Goal: Information Seeking & Learning: Find specific fact

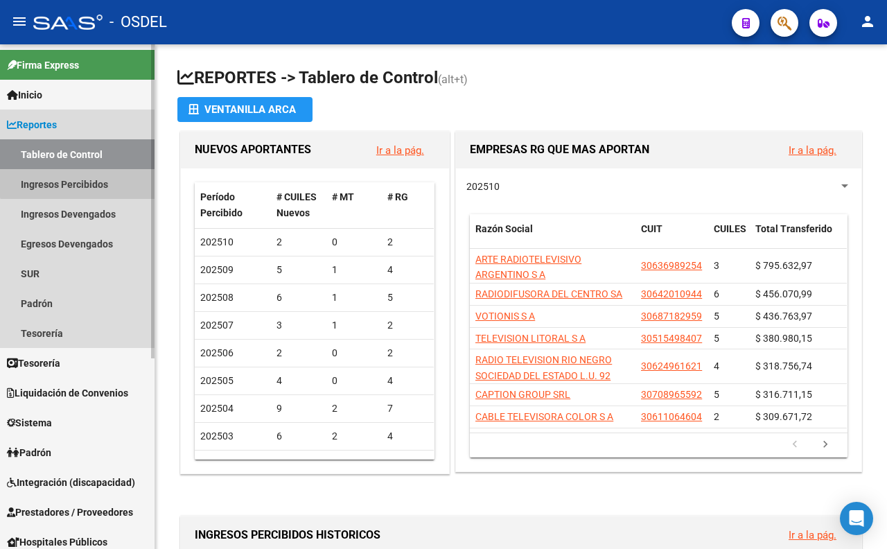
click at [92, 178] on link "Ingresos Percibidos" at bounding box center [77, 184] width 154 height 30
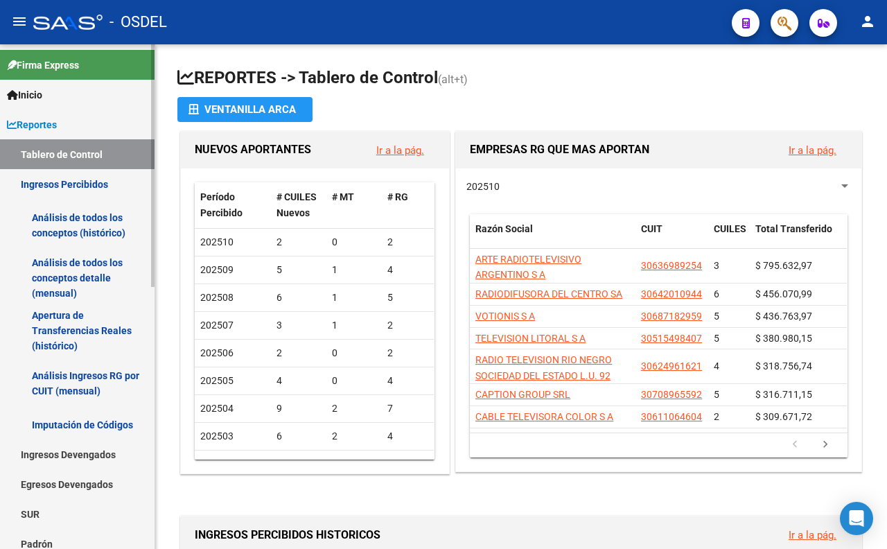
click at [55, 127] on span "Reportes" at bounding box center [32, 124] width 50 height 15
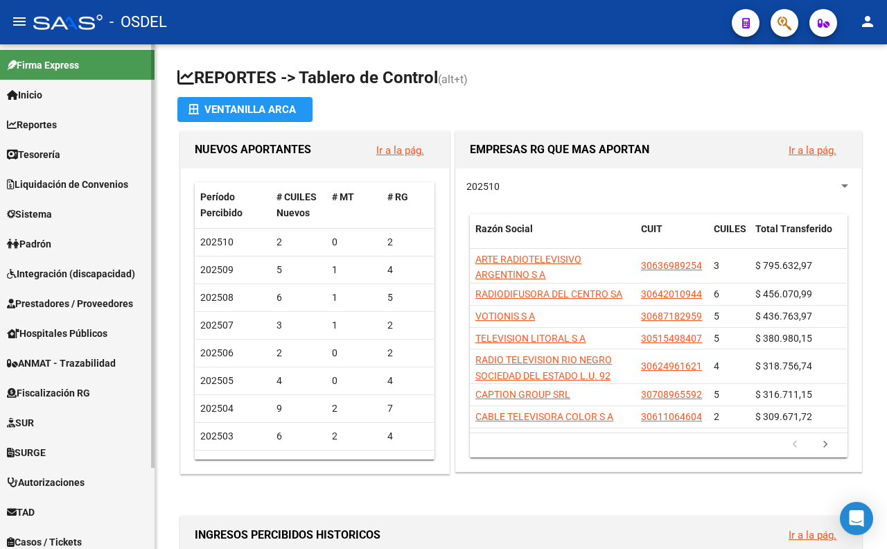
click at [60, 220] on link "Sistema" at bounding box center [77, 214] width 154 height 30
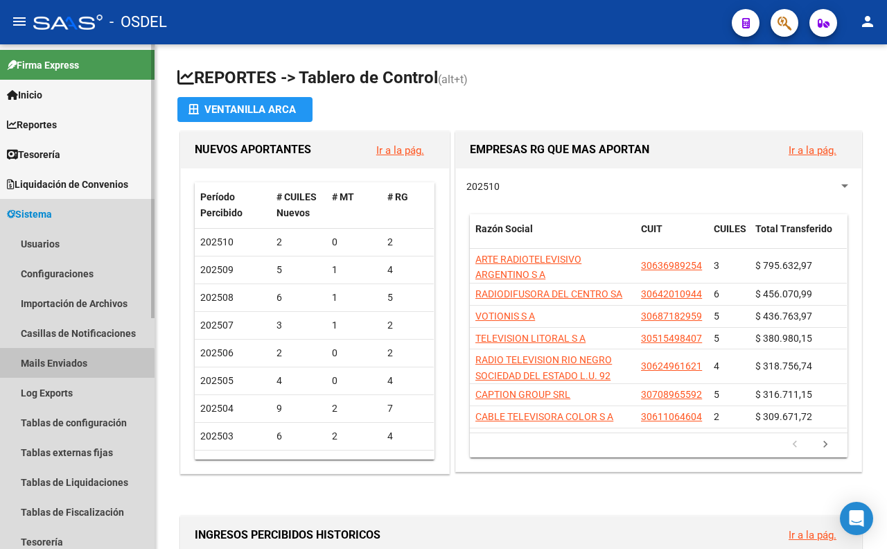
click at [69, 368] on link "Mails Enviados" at bounding box center [77, 363] width 154 height 30
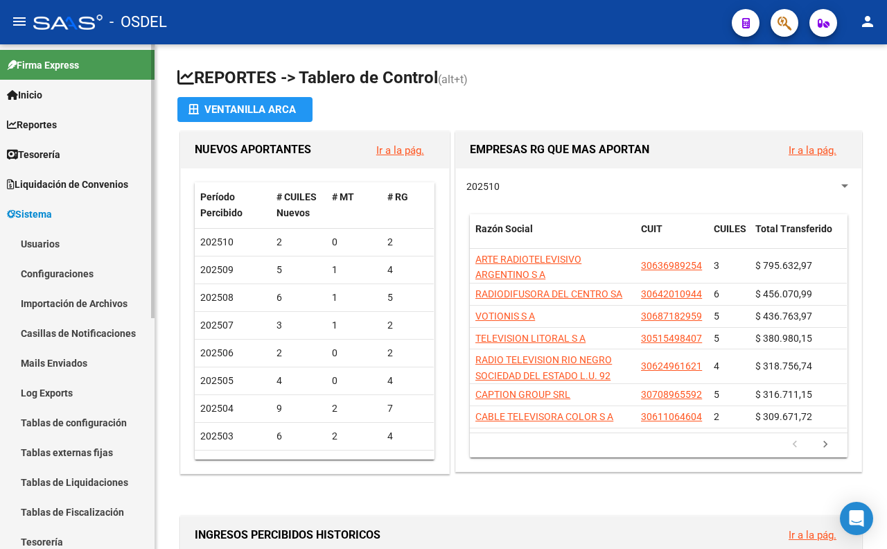
click at [69, 392] on link "Log Exports" at bounding box center [77, 392] width 154 height 30
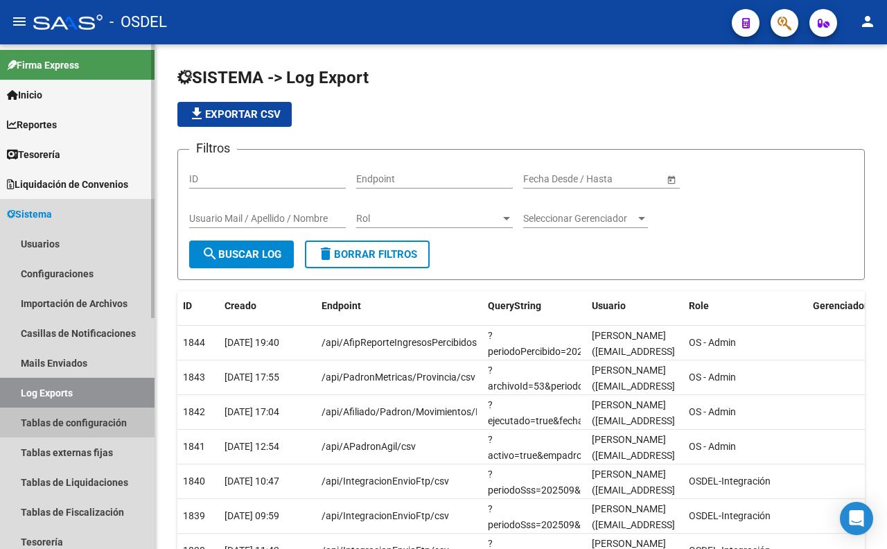
click at [84, 413] on link "Tablas de configuración" at bounding box center [77, 422] width 154 height 30
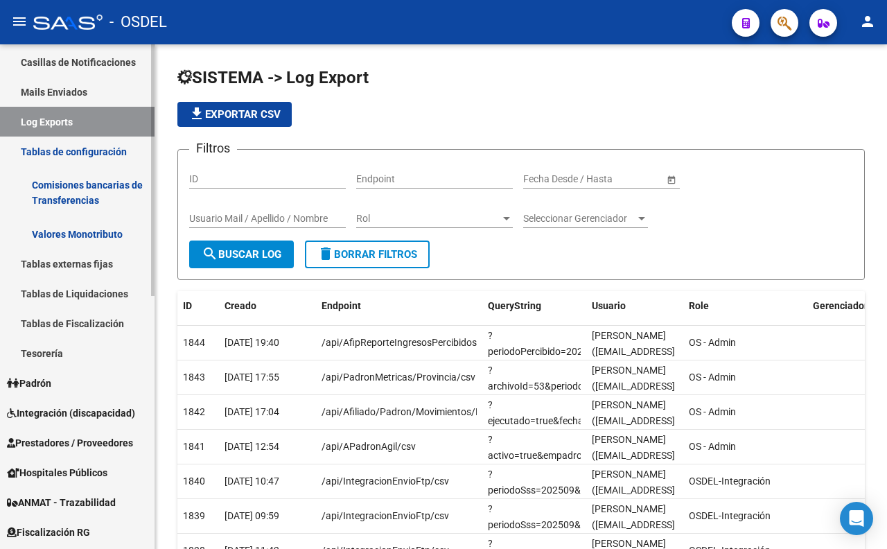
scroll to position [308, 0]
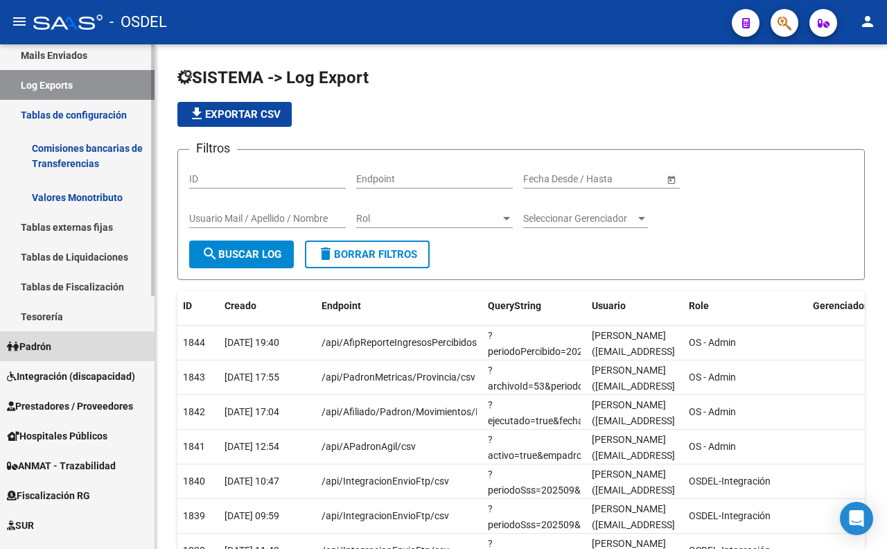
click at [46, 349] on span "Padrón" at bounding box center [29, 346] width 44 height 15
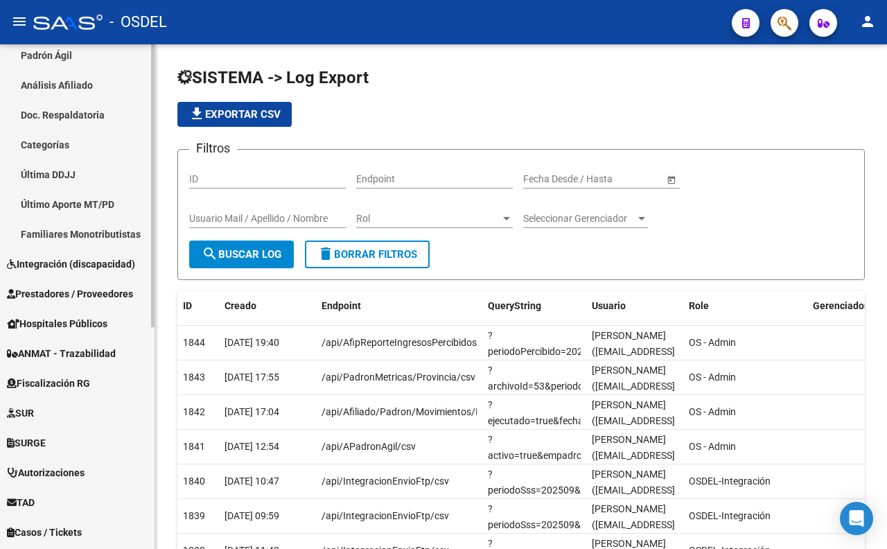
click at [54, 211] on link "Último Aporte MT/PD" at bounding box center [77, 204] width 154 height 30
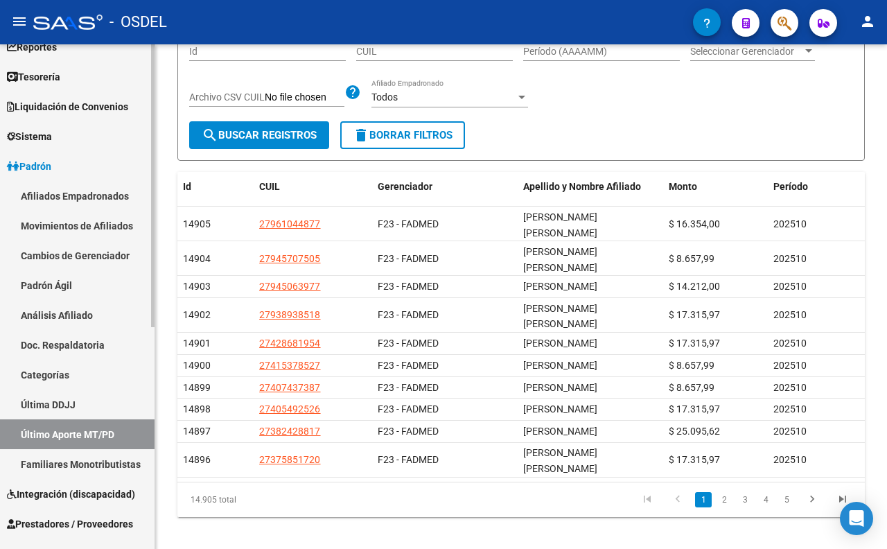
scroll to position [77, 0]
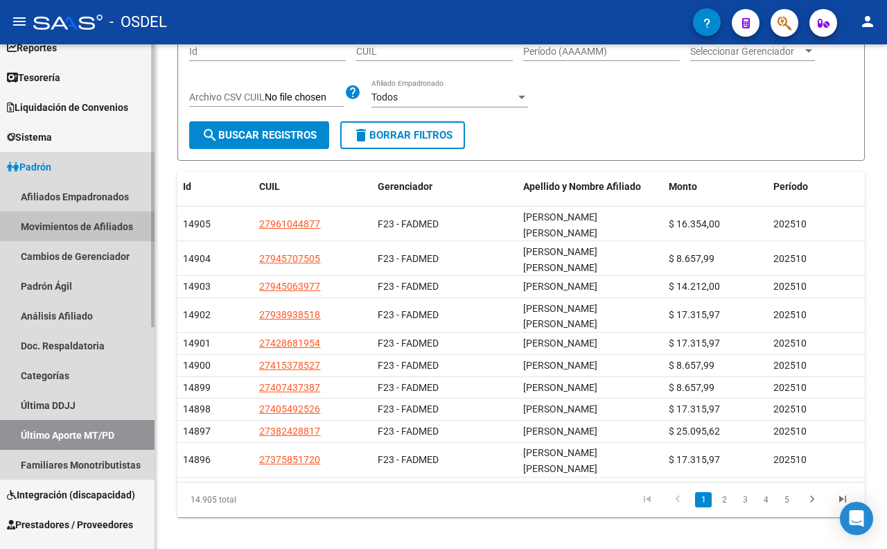
click at [68, 217] on link "Movimientos de Afiliados" at bounding box center [77, 226] width 154 height 30
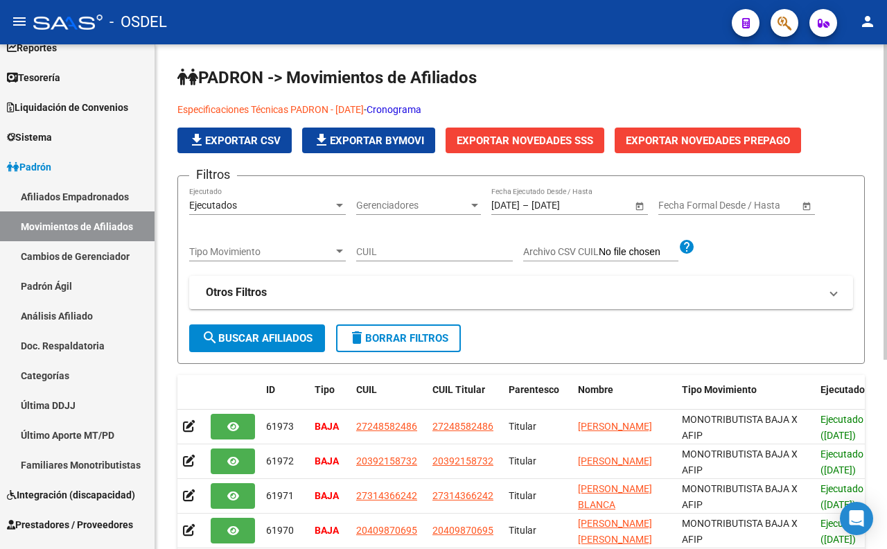
click at [292, 205] on div "Ejecutados" at bounding box center [261, 205] width 144 height 12
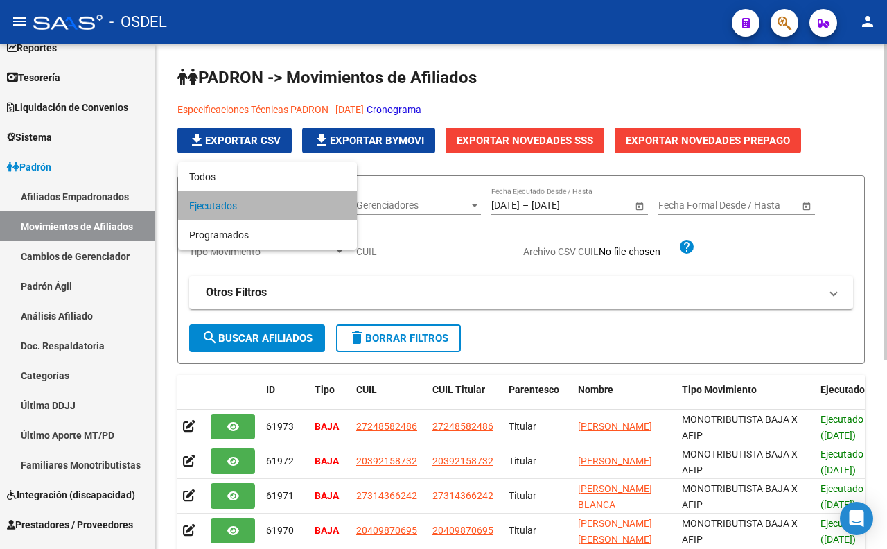
click at [292, 205] on span "Ejecutados" at bounding box center [267, 205] width 157 height 29
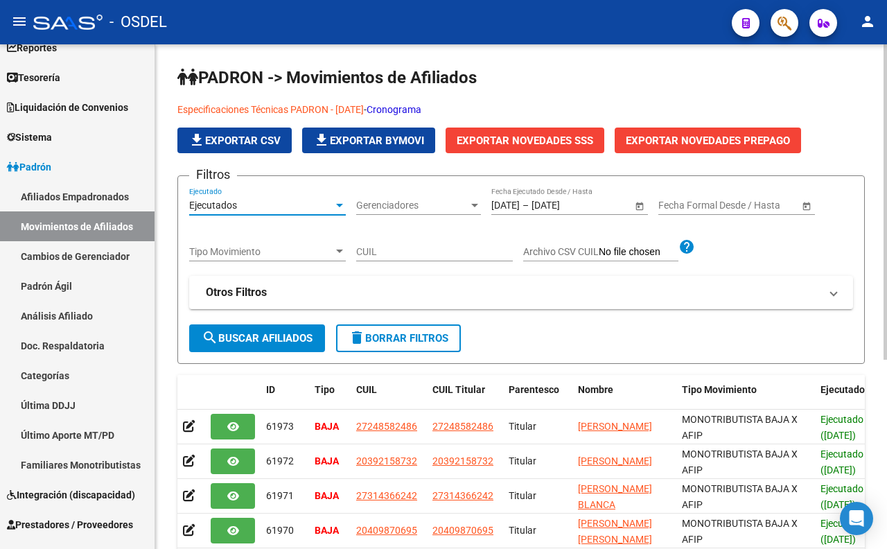
click at [380, 206] on span "Gerenciadores" at bounding box center [412, 205] width 112 height 12
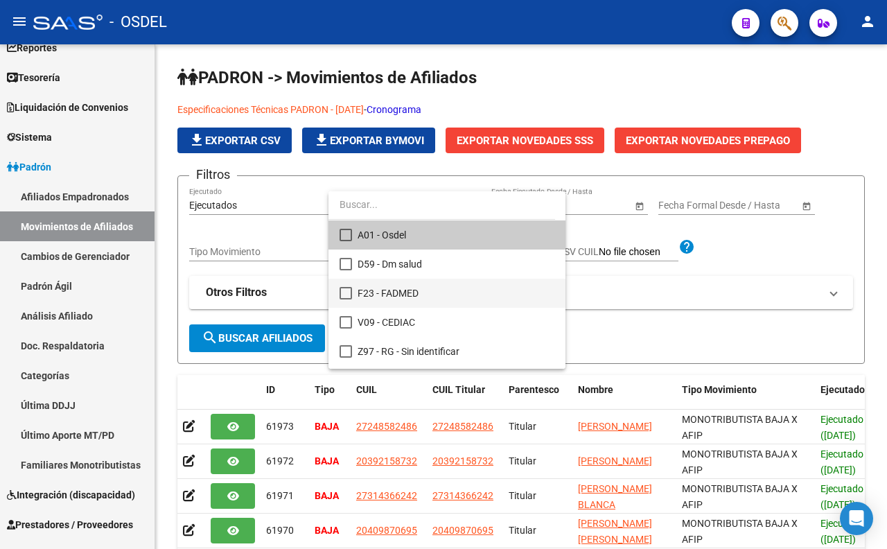
click at [347, 291] on mat-pseudo-checkbox at bounding box center [345, 293] width 12 height 12
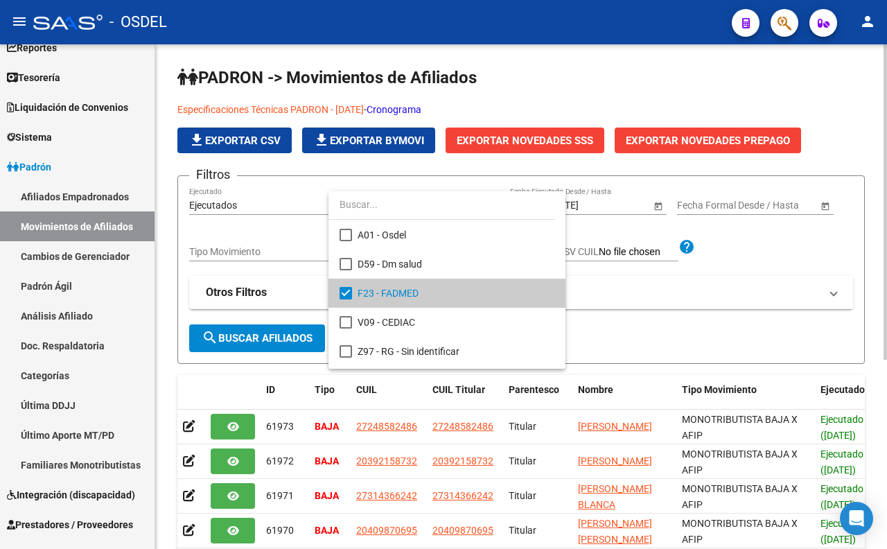
click at [760, 277] on div at bounding box center [443, 274] width 887 height 549
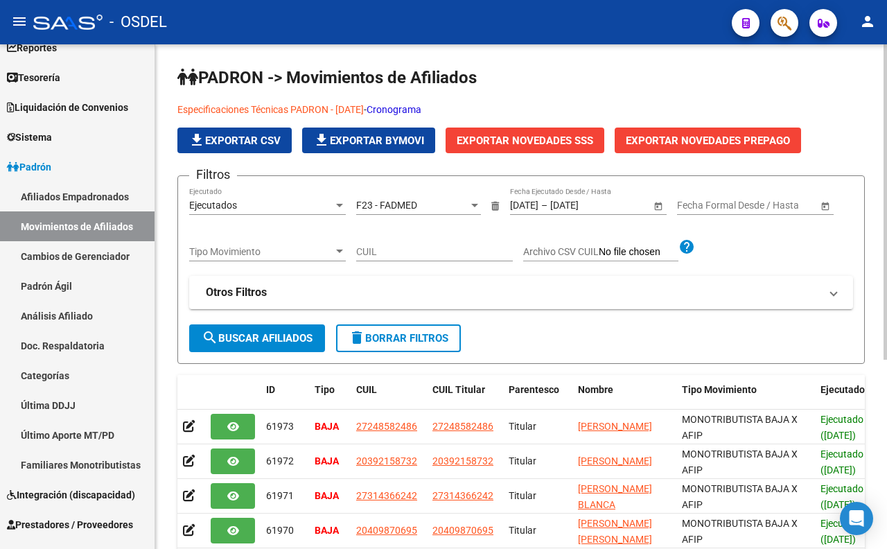
click at [322, 257] on span "Tipo Movimiento" at bounding box center [261, 252] width 144 height 12
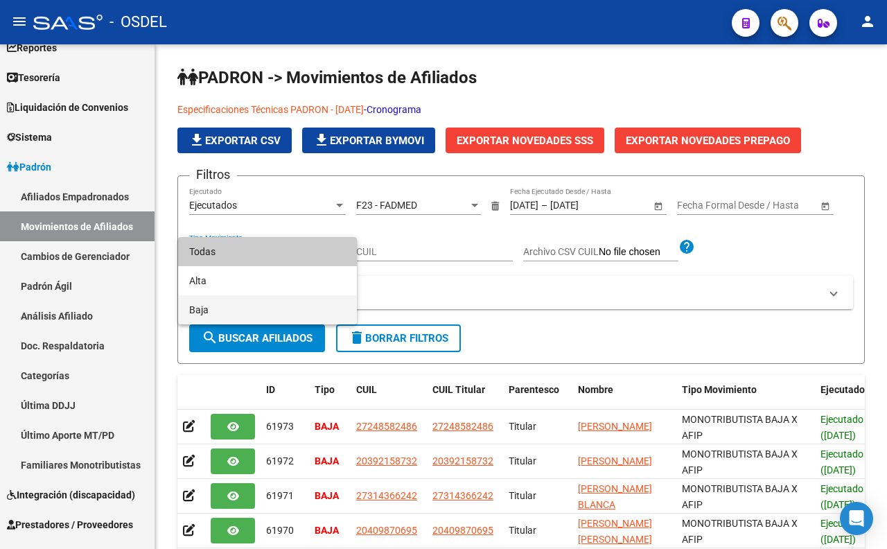
click at [303, 310] on span "Baja" at bounding box center [267, 309] width 157 height 29
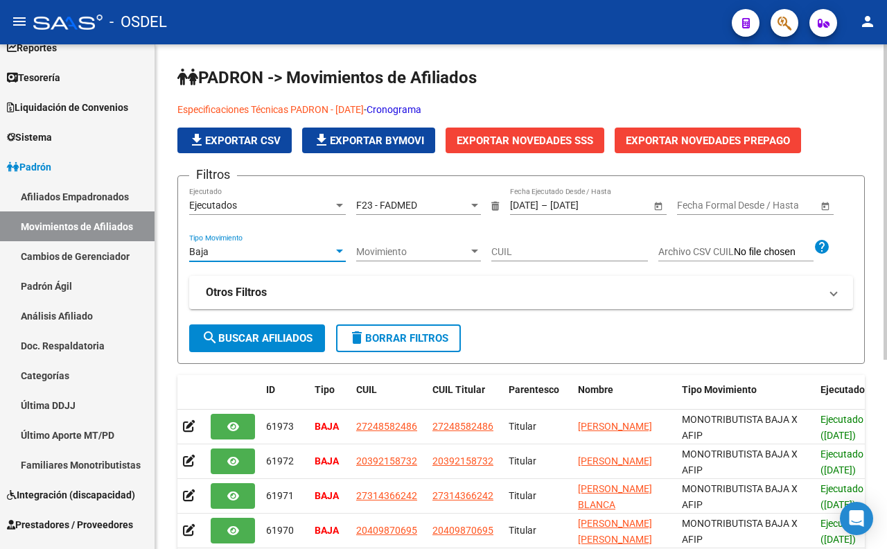
click at [295, 337] on span "search Buscar Afiliados" at bounding box center [257, 338] width 111 height 12
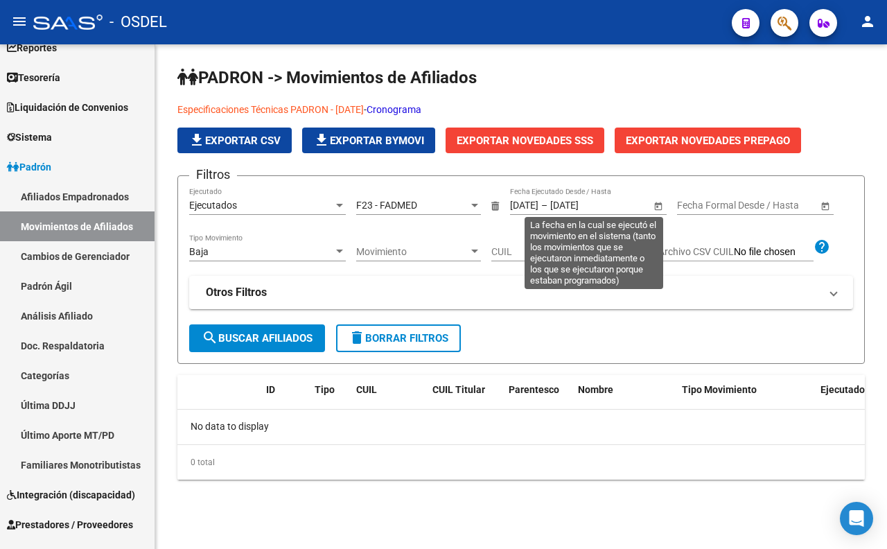
click at [656, 213] on span "Open calendar" at bounding box center [657, 205] width 33 height 33
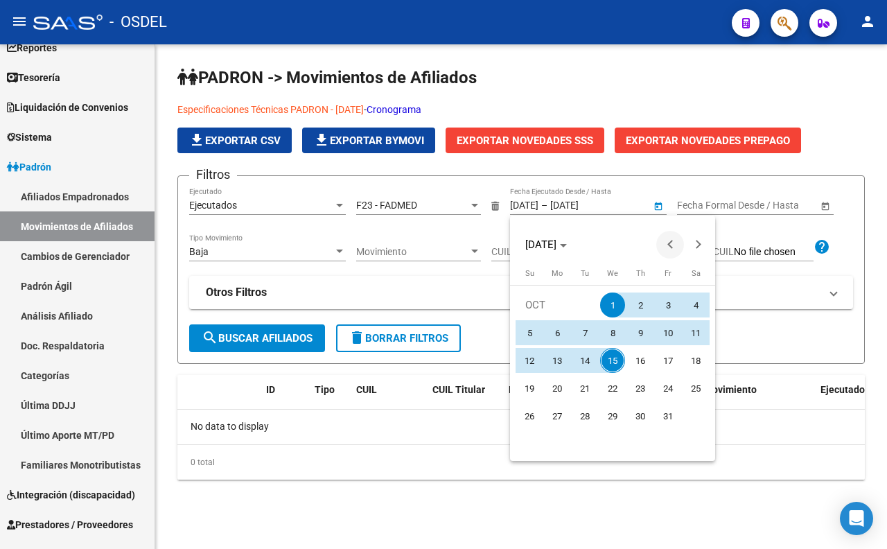
click at [665, 242] on span "Previous month" at bounding box center [670, 245] width 28 height 28
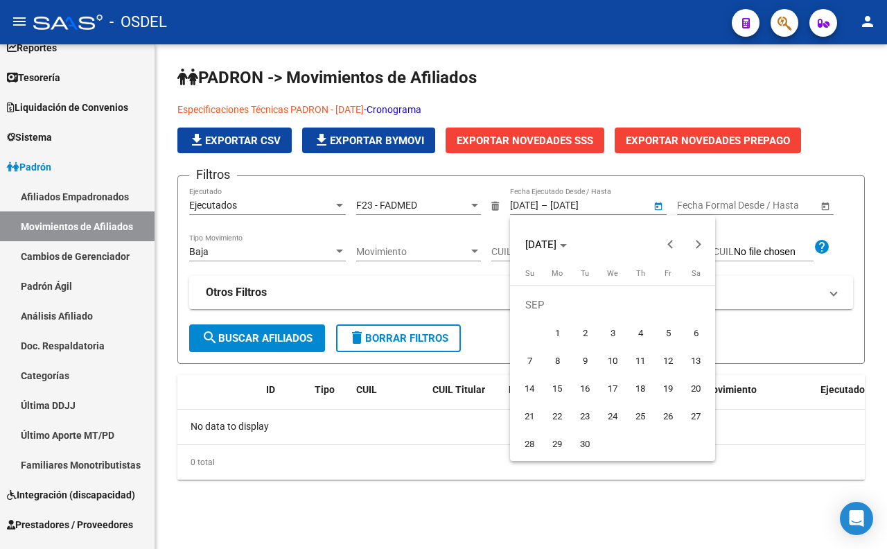
click at [555, 330] on span "1" at bounding box center [556, 332] width 25 height 25
type input "[DATE]"
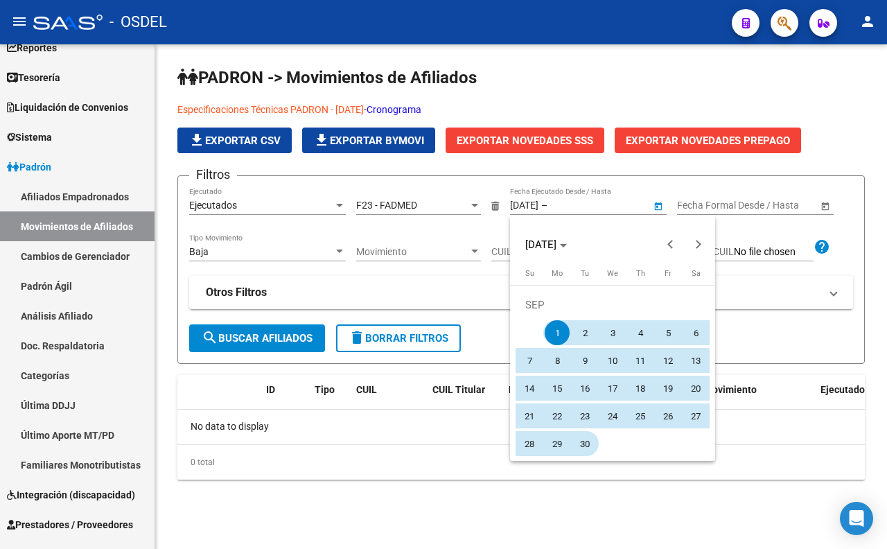
click at [582, 441] on span "30" at bounding box center [584, 443] width 25 height 25
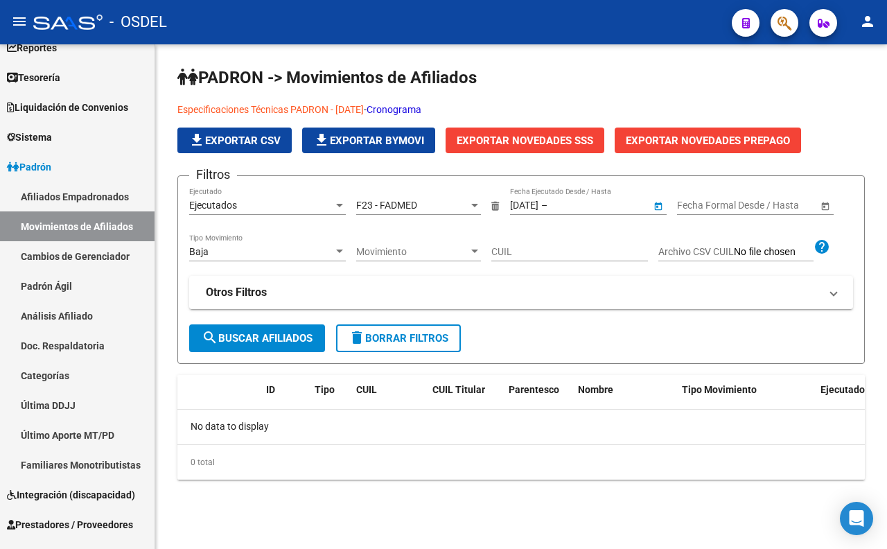
type input "[DATE]"
click at [242, 341] on span "search Buscar Afiliados" at bounding box center [257, 338] width 111 height 12
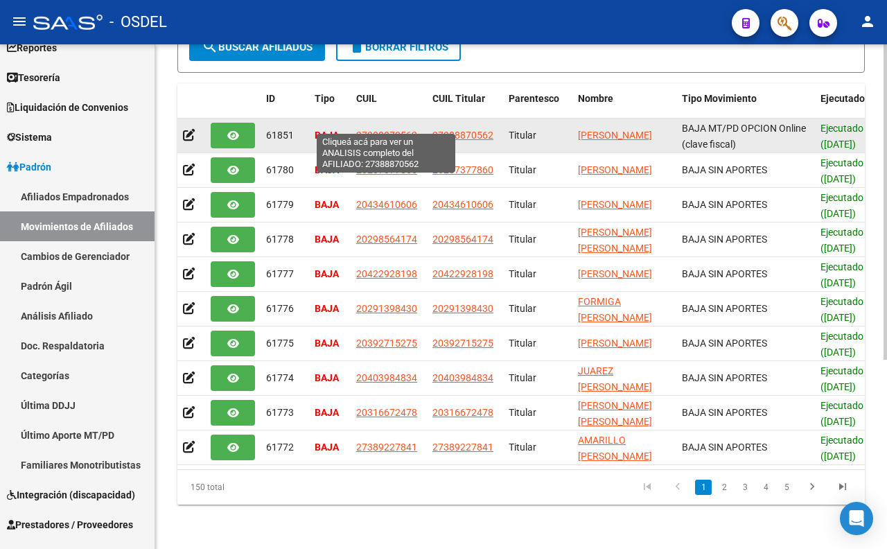
click at [407, 130] on span "27388870562" at bounding box center [386, 135] width 61 height 11
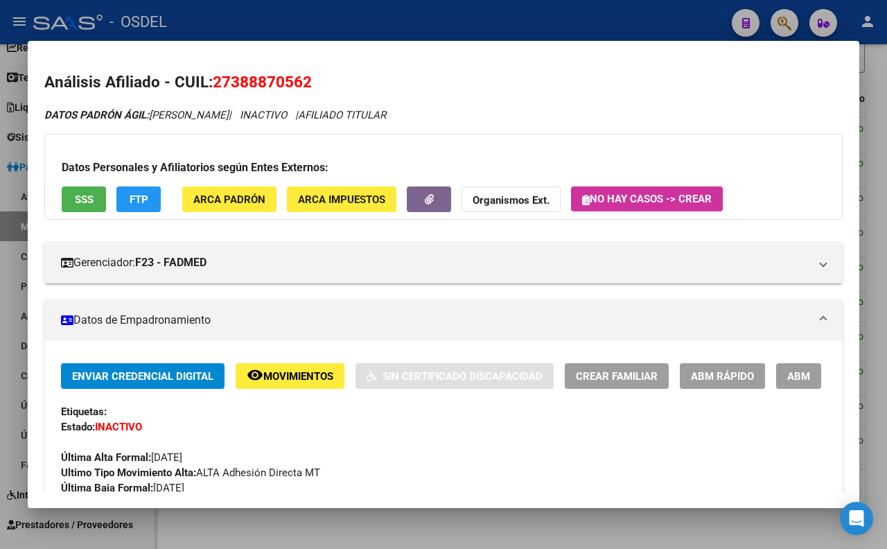
click at [84, 204] on span "SSS" at bounding box center [84, 199] width 19 height 12
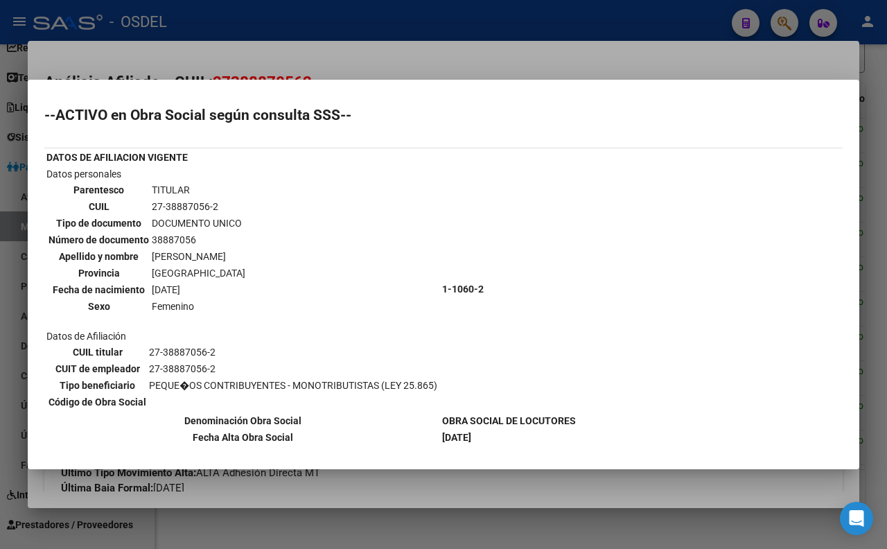
click at [451, 67] on div at bounding box center [443, 274] width 887 height 549
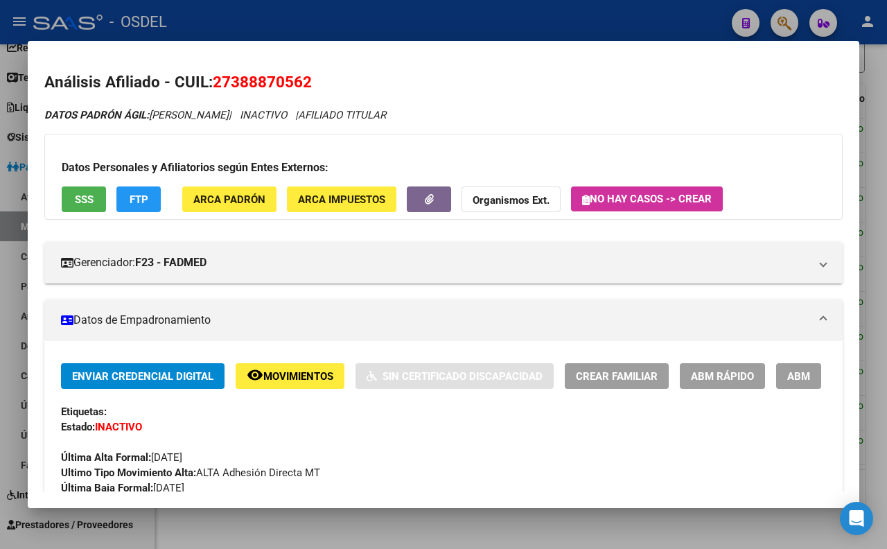
click at [341, 24] on div at bounding box center [443, 274] width 887 height 549
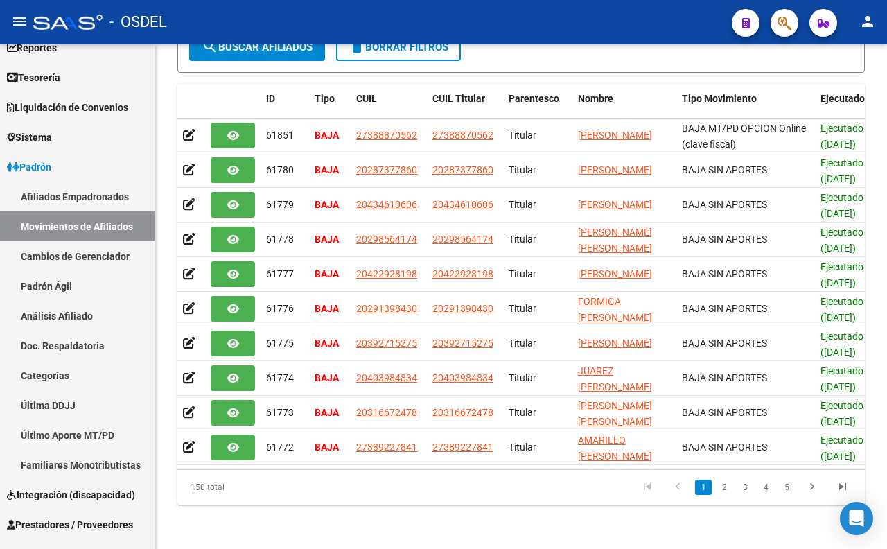
click at [342, 23] on div "- OSDEL" at bounding box center [376, 22] width 687 height 30
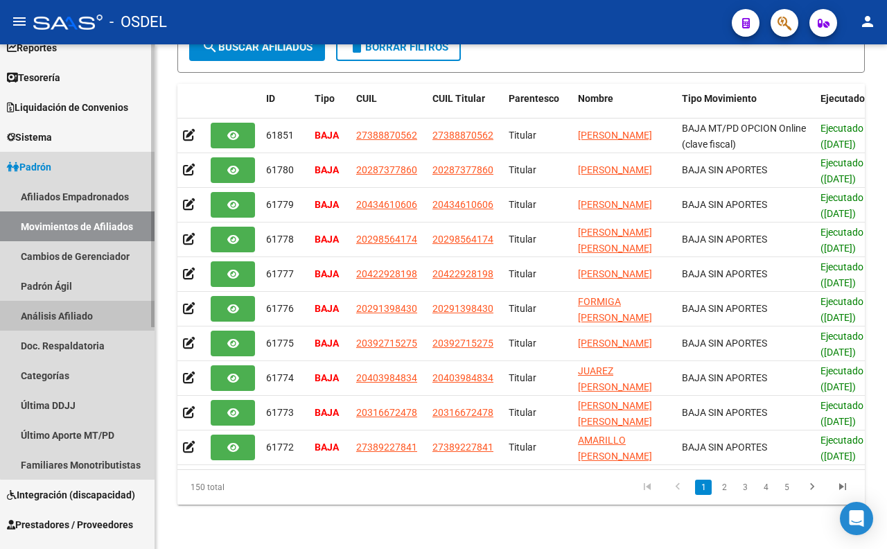
click at [82, 313] on link "Análisis Afiliado" at bounding box center [77, 316] width 154 height 30
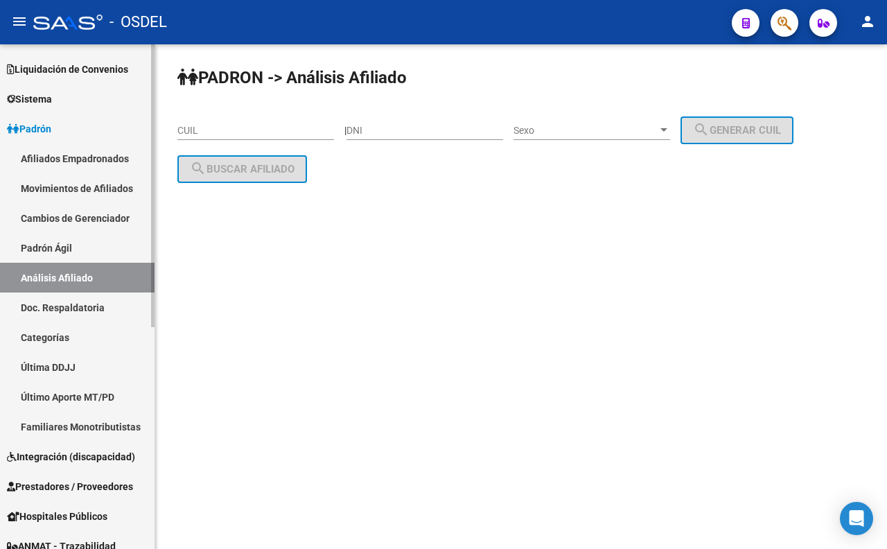
scroll to position [154, 0]
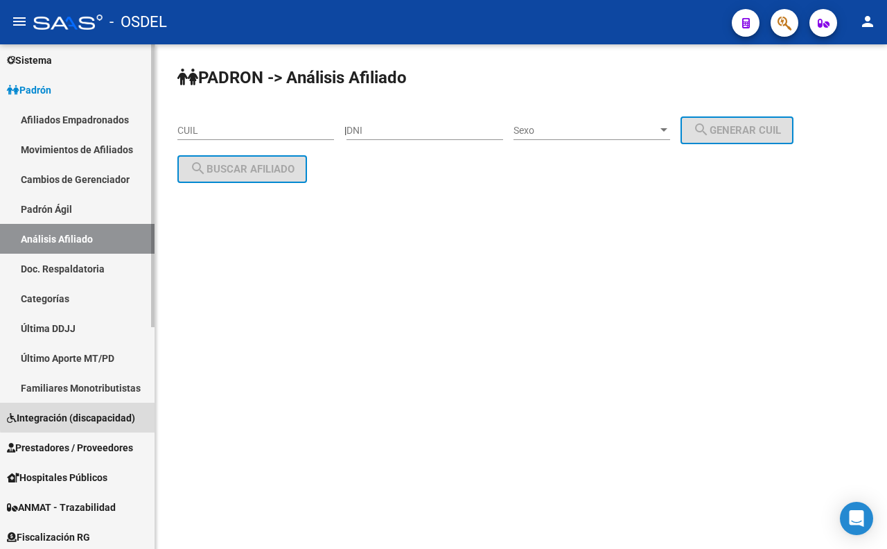
click at [122, 412] on span "Integración (discapacidad)" at bounding box center [71, 417] width 128 height 15
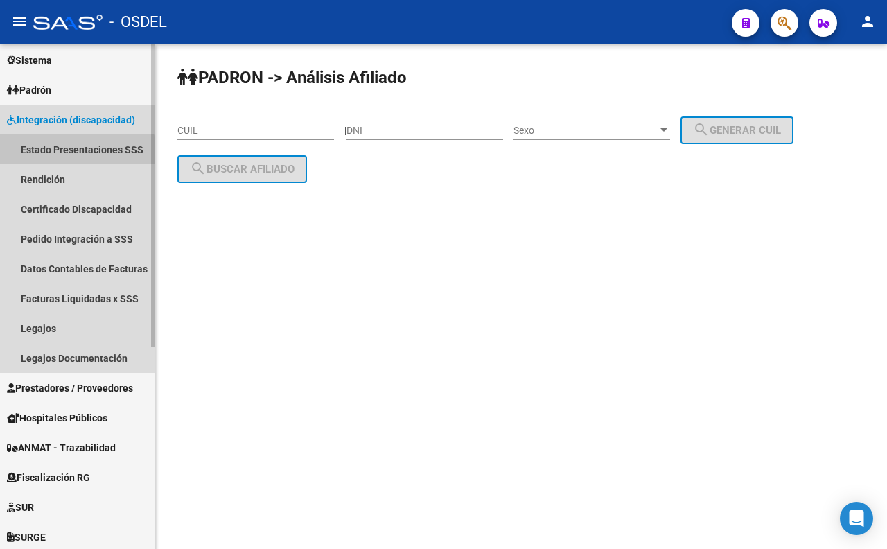
click at [71, 157] on link "Estado Presentaciones SSS" at bounding box center [77, 149] width 154 height 30
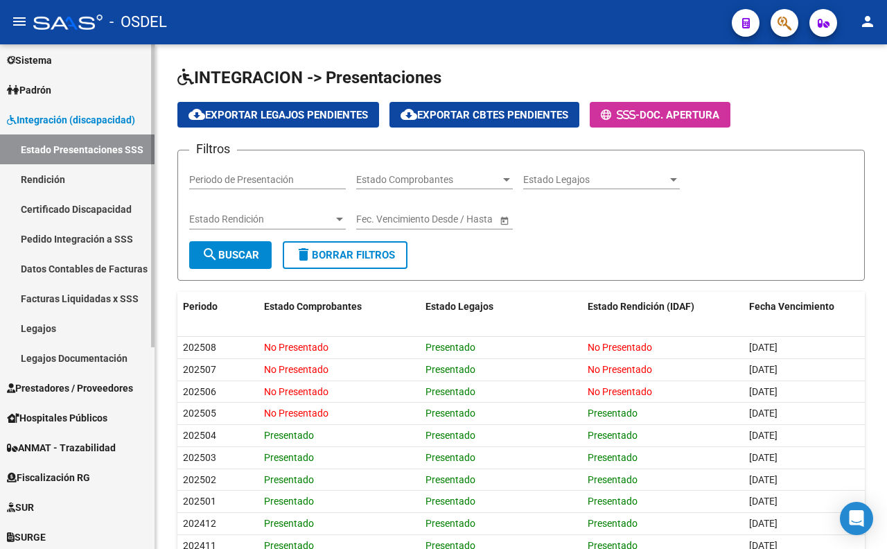
click at [43, 329] on link "Legajos" at bounding box center [77, 328] width 154 height 30
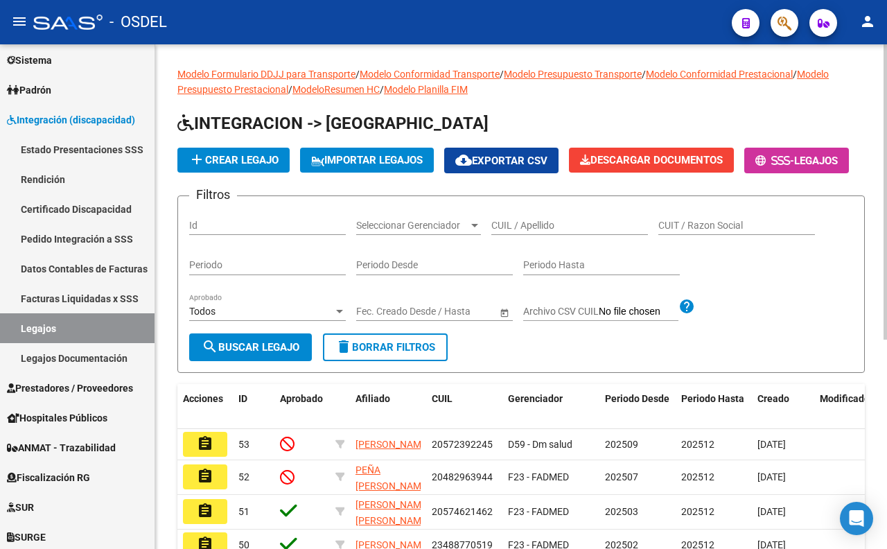
click at [402, 231] on span "Seleccionar Gerenciador" at bounding box center [412, 226] width 112 height 12
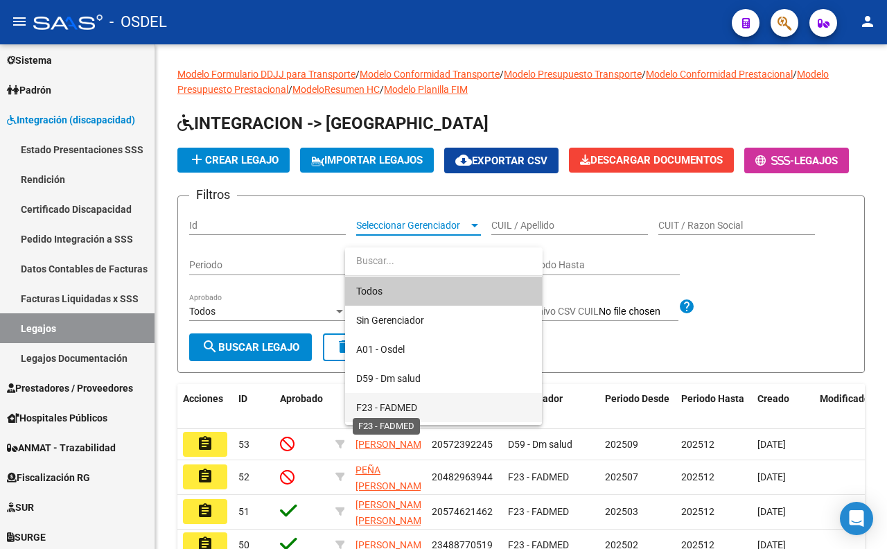
click at [404, 406] on span "F23 - FADMED" at bounding box center [386, 407] width 61 height 11
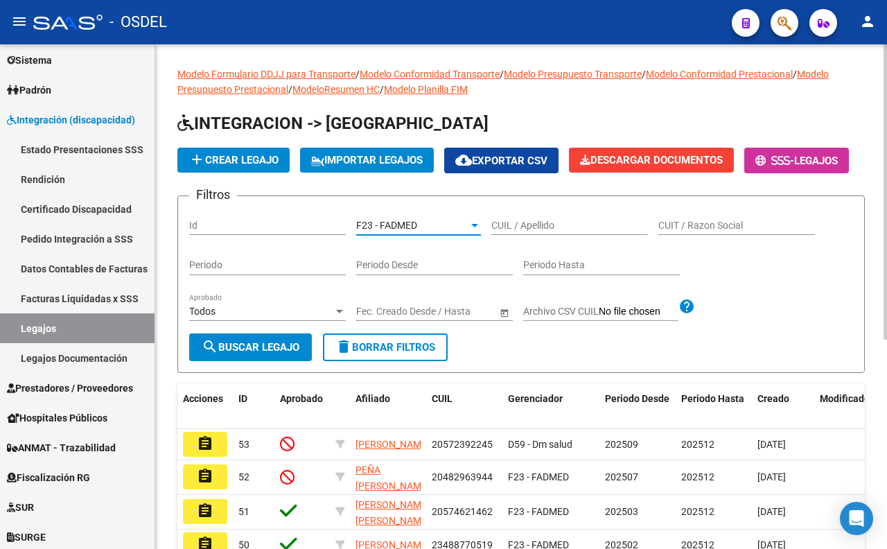
click at [296, 317] on div "Todos" at bounding box center [261, 311] width 144 height 12
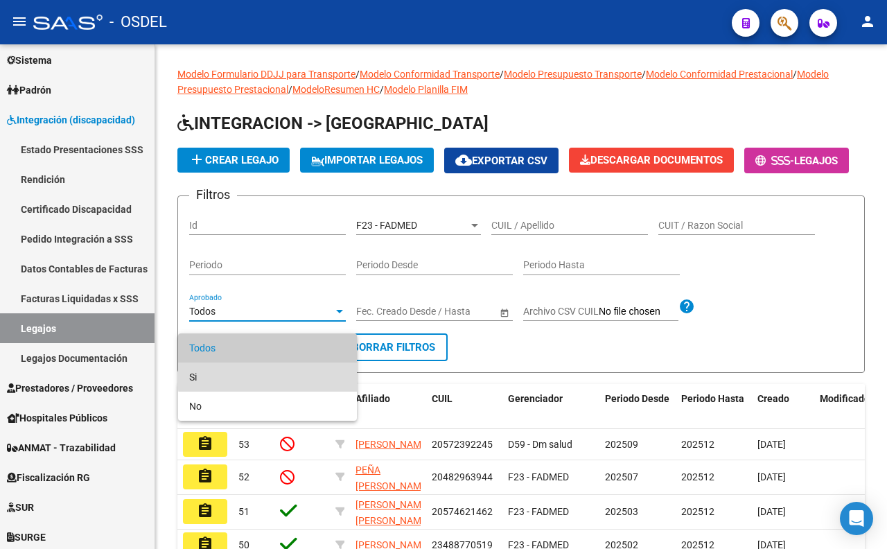
click at [292, 368] on span "Si" at bounding box center [267, 376] width 157 height 29
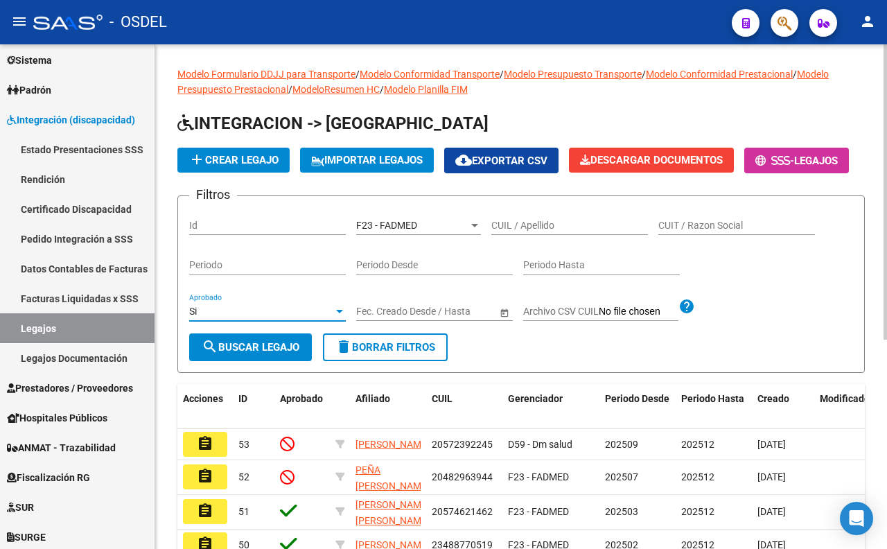
click at [286, 353] on span "search Buscar Legajo" at bounding box center [251, 347] width 98 height 12
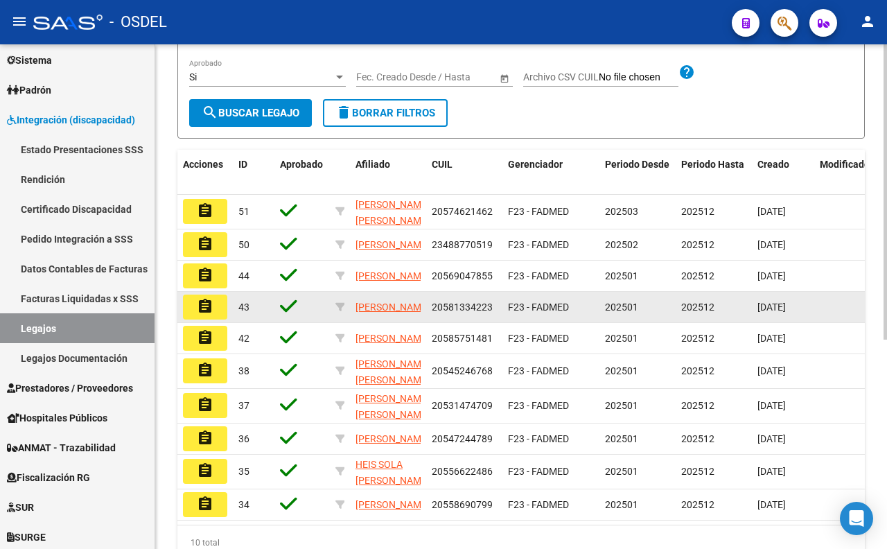
scroll to position [308, 0]
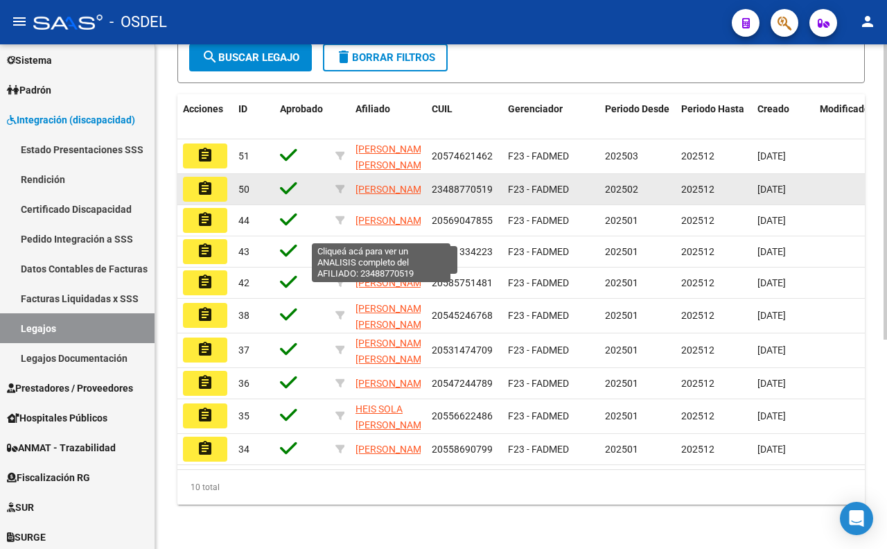
click at [381, 195] on span "[PERSON_NAME]" at bounding box center [392, 189] width 74 height 11
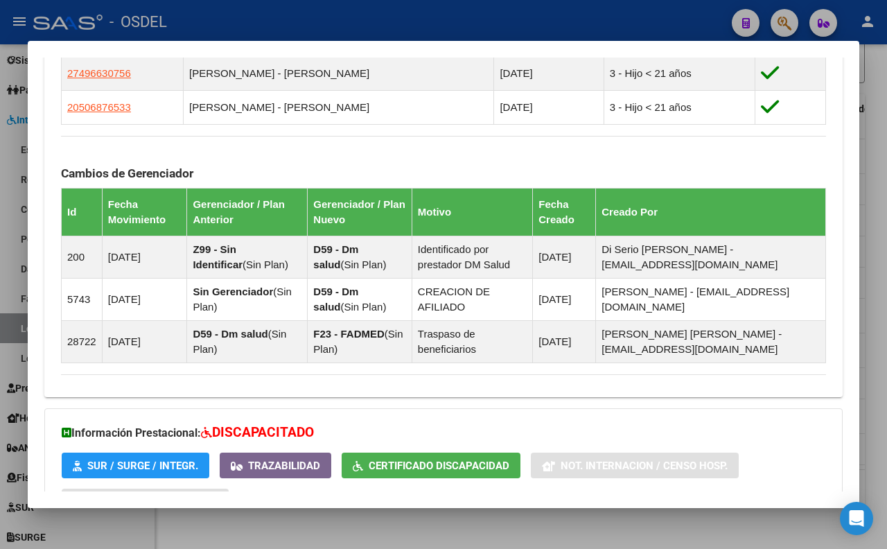
scroll to position [923, 0]
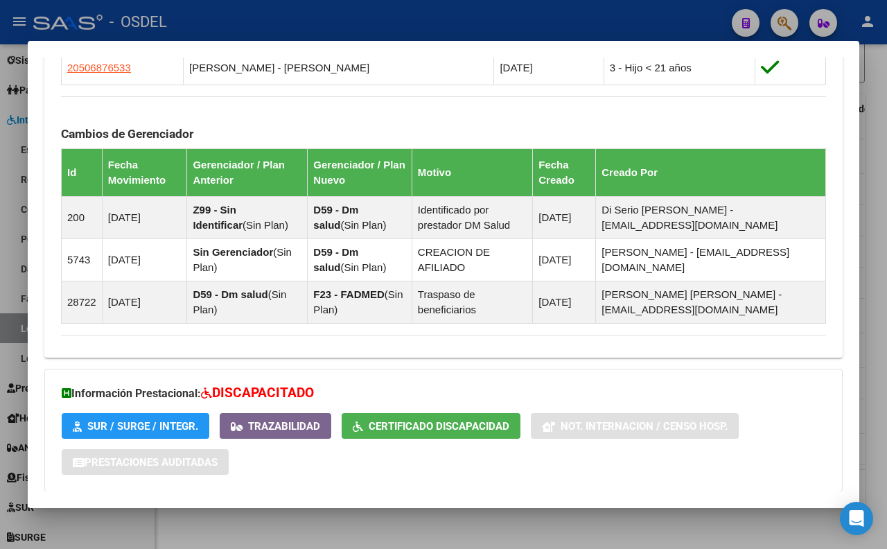
click at [641, 10] on div at bounding box center [443, 274] width 887 height 549
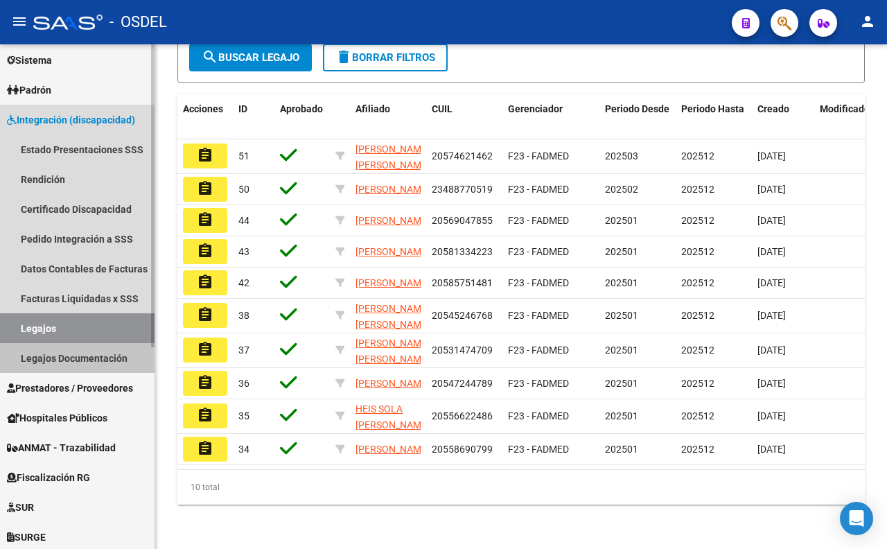
click at [91, 356] on link "Legajos Documentación" at bounding box center [77, 358] width 154 height 30
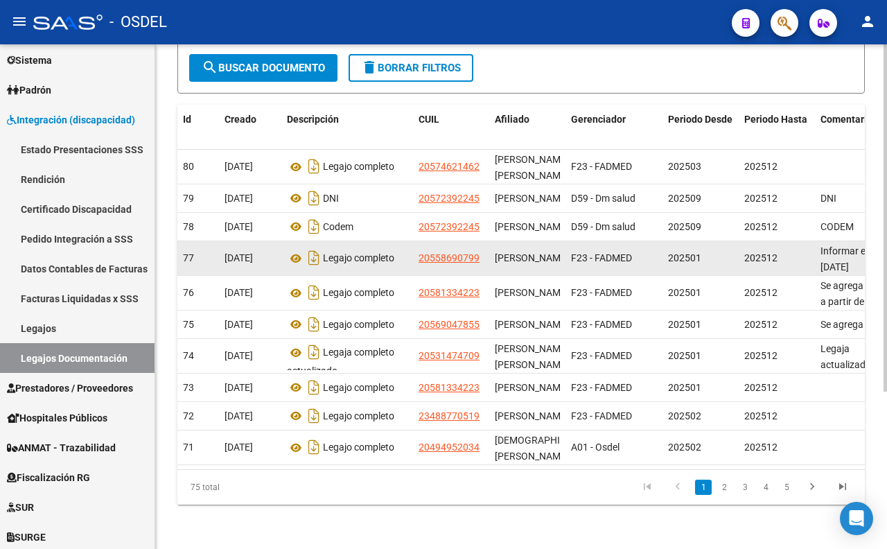
scroll to position [229, 0]
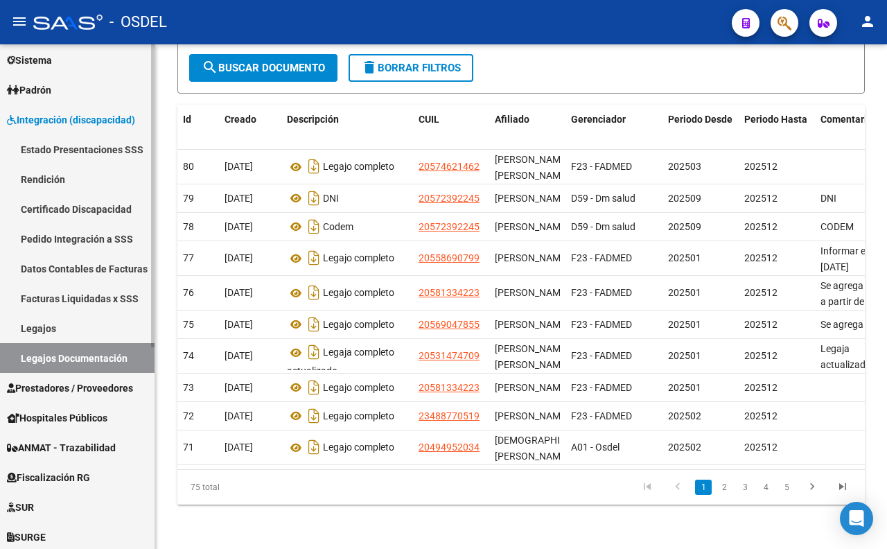
click at [55, 333] on link "Legajos" at bounding box center [77, 328] width 154 height 30
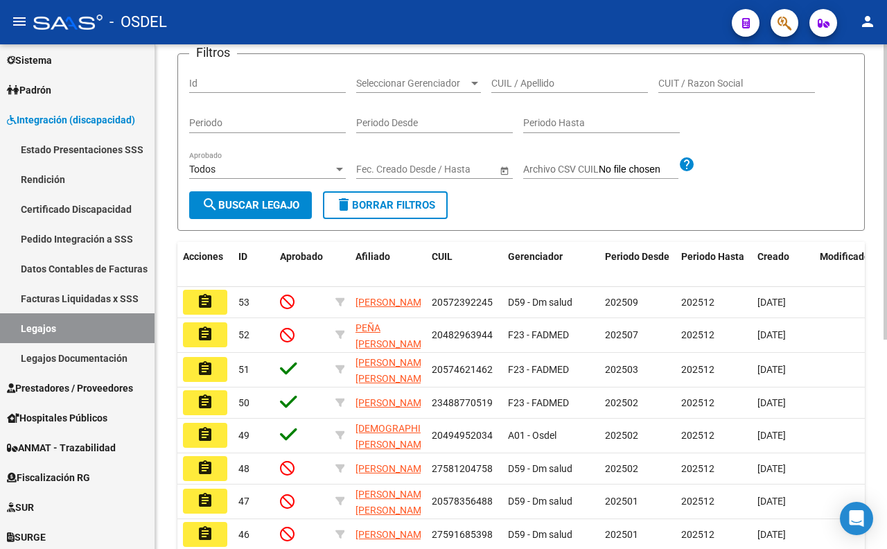
scroll to position [154, 0]
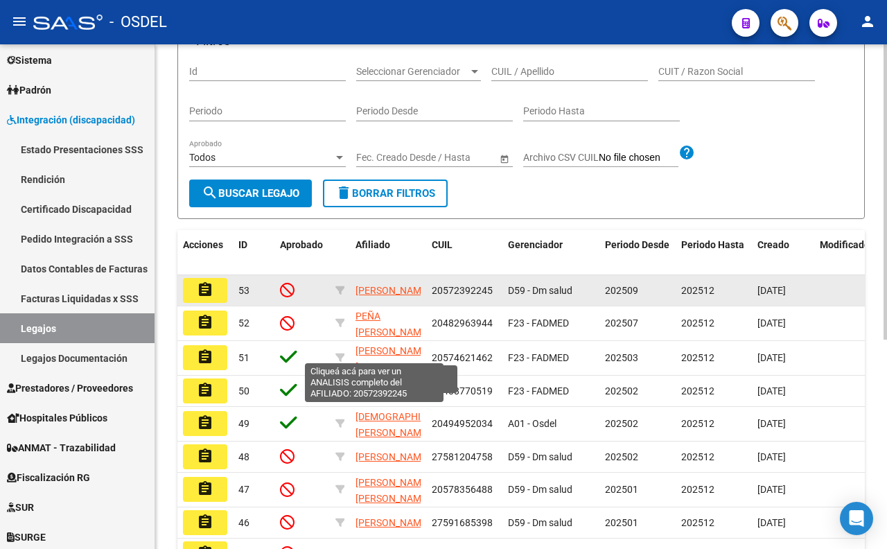
click at [375, 296] on span "[PERSON_NAME]" at bounding box center [392, 290] width 74 height 11
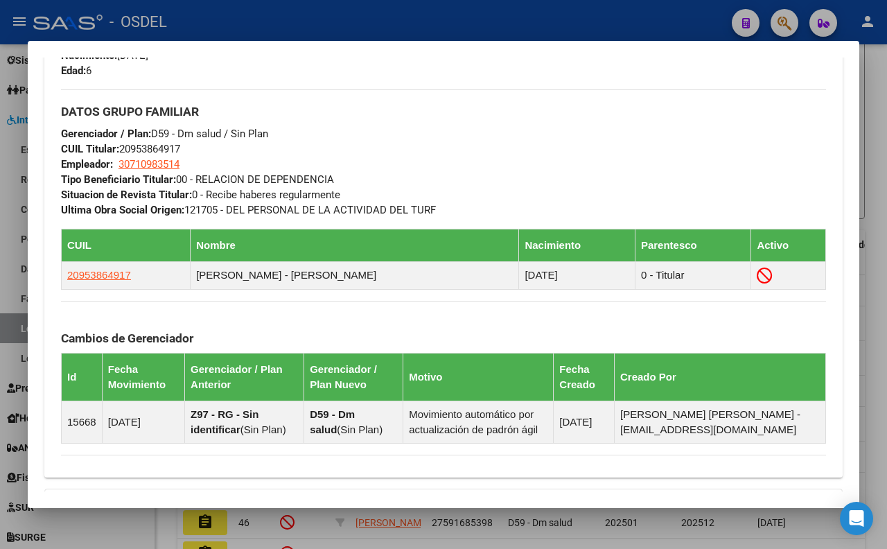
scroll to position [693, 0]
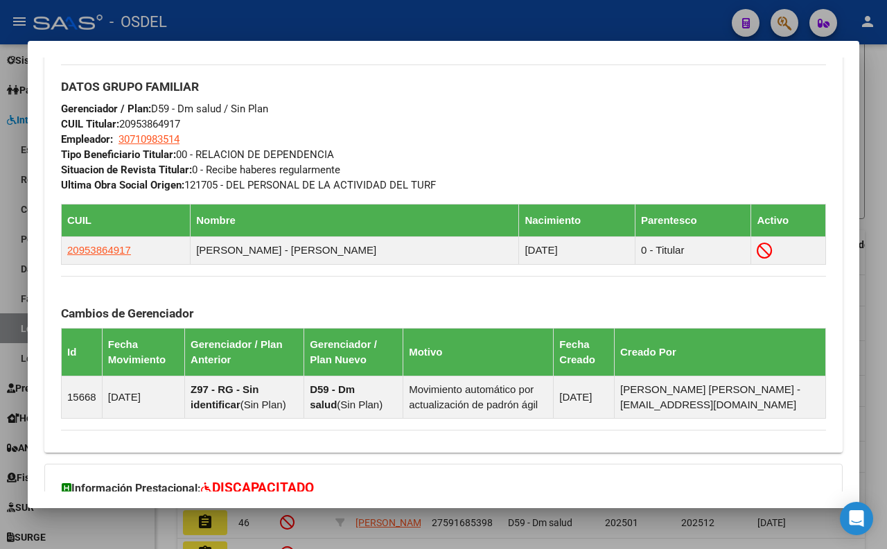
click at [428, 25] on div at bounding box center [443, 274] width 887 height 549
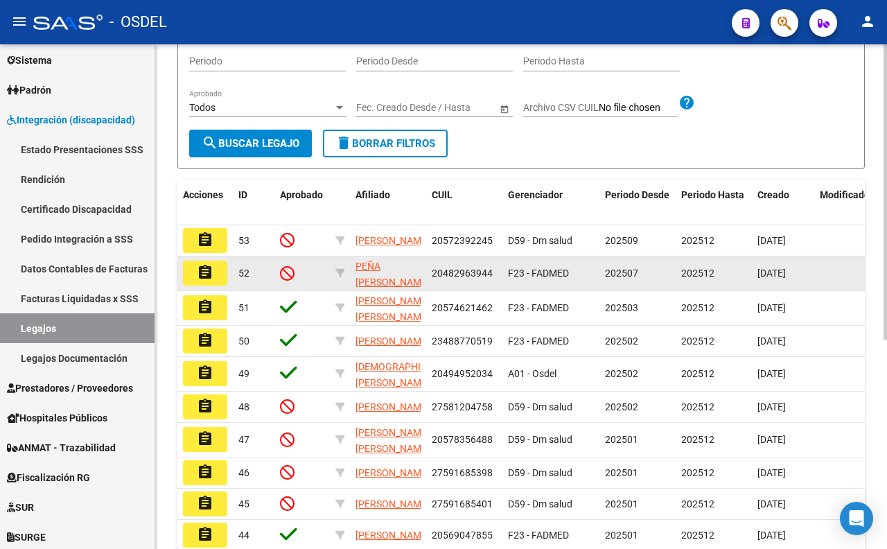
scroll to position [231, 0]
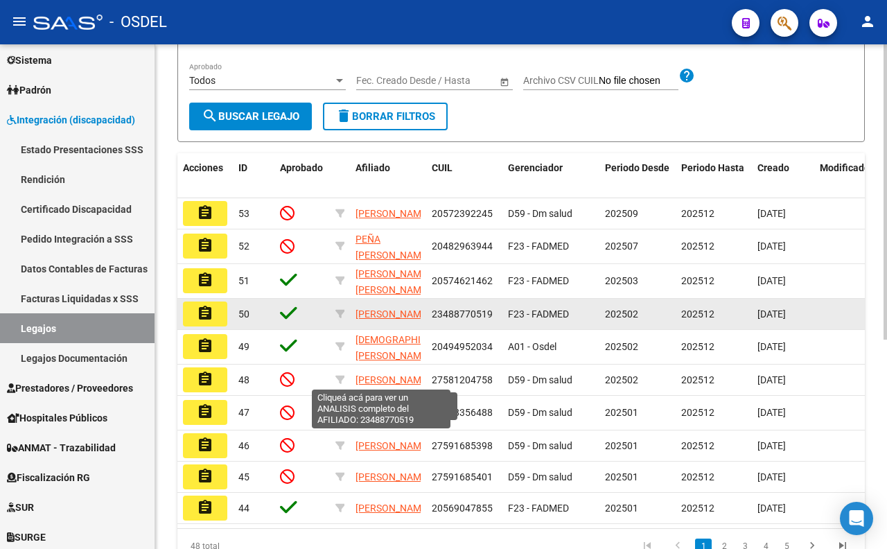
click at [396, 319] on span "[PERSON_NAME]" at bounding box center [392, 313] width 74 height 11
type textarea "23488770519"
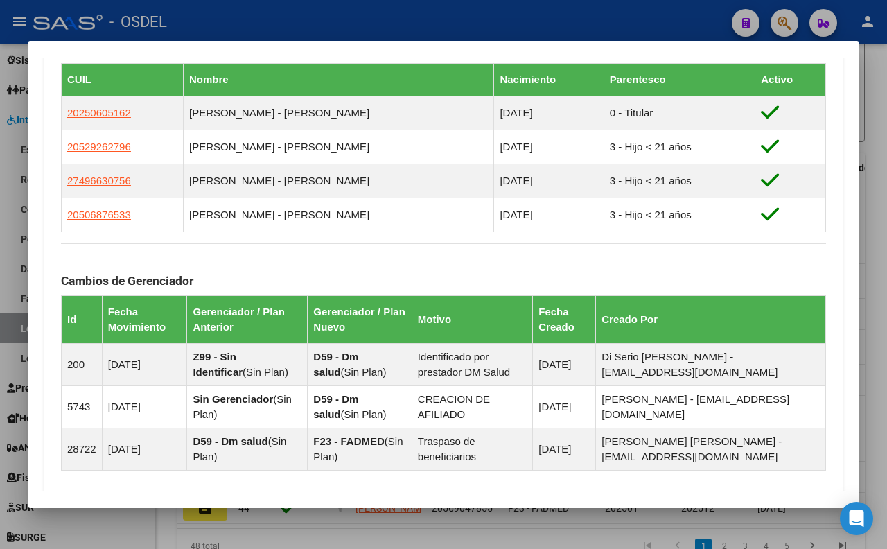
scroll to position [846, 0]
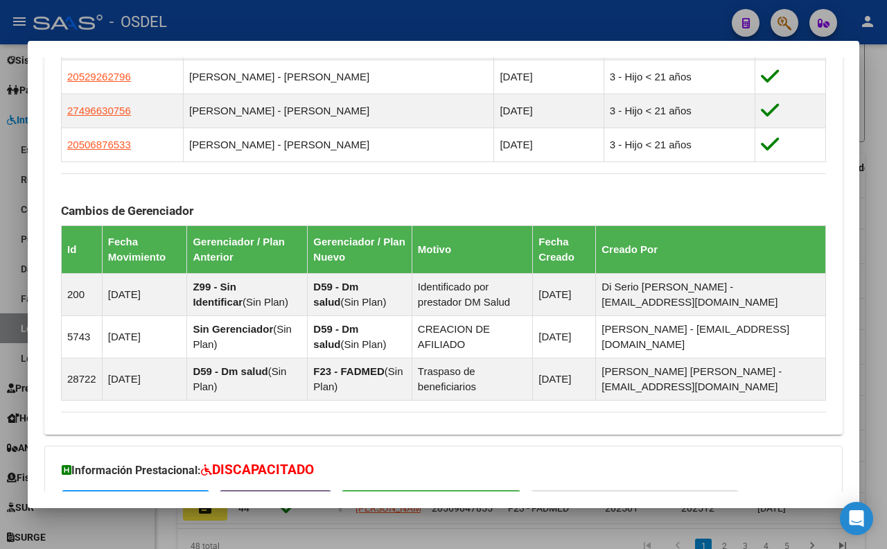
click at [375, 18] on div at bounding box center [443, 274] width 887 height 549
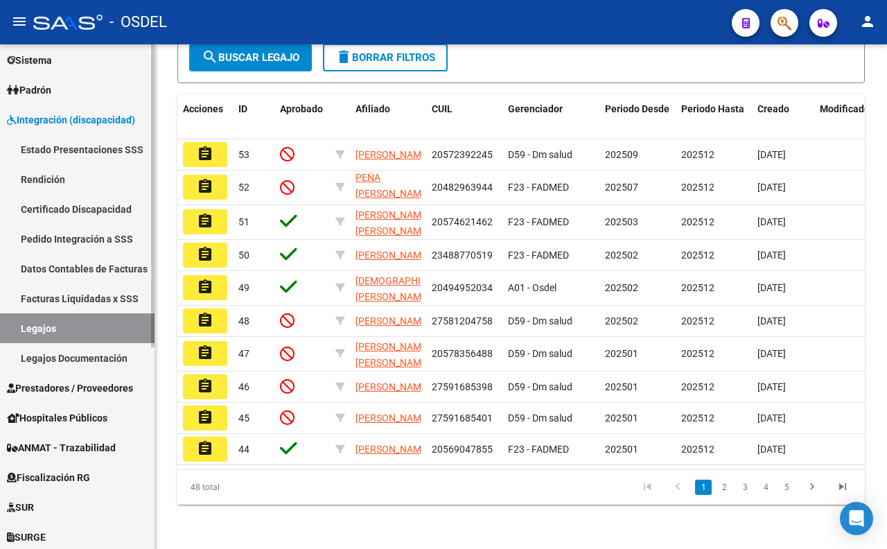
scroll to position [0, 0]
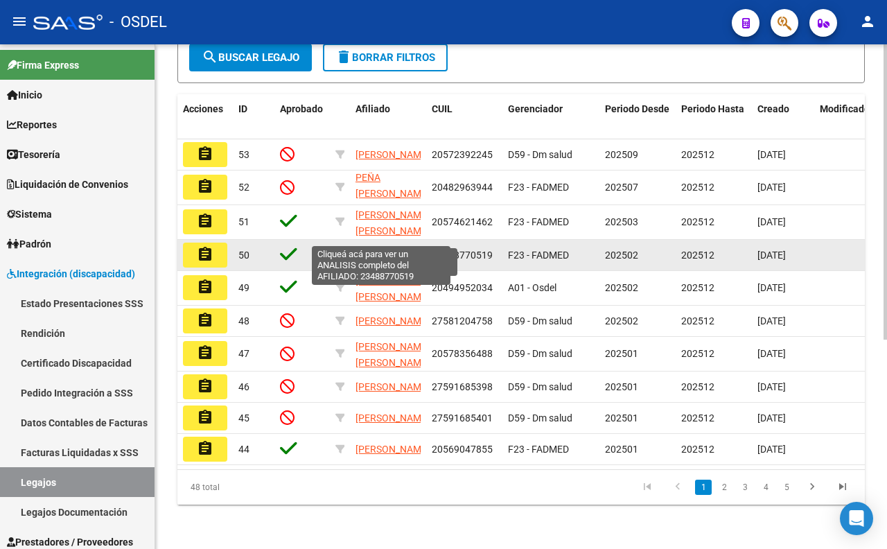
click at [382, 249] on span "[PERSON_NAME]" at bounding box center [392, 254] width 74 height 11
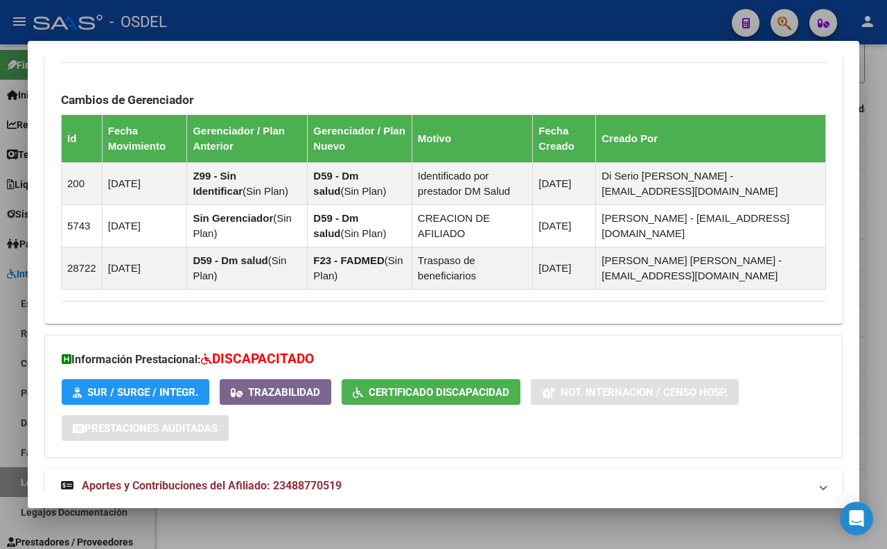
scroll to position [1035, 0]
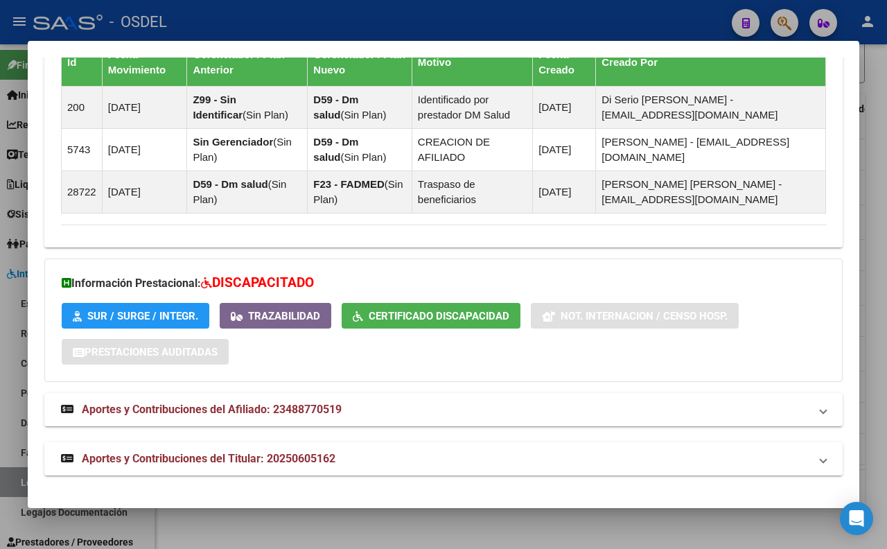
click at [457, 16] on div at bounding box center [443, 274] width 887 height 549
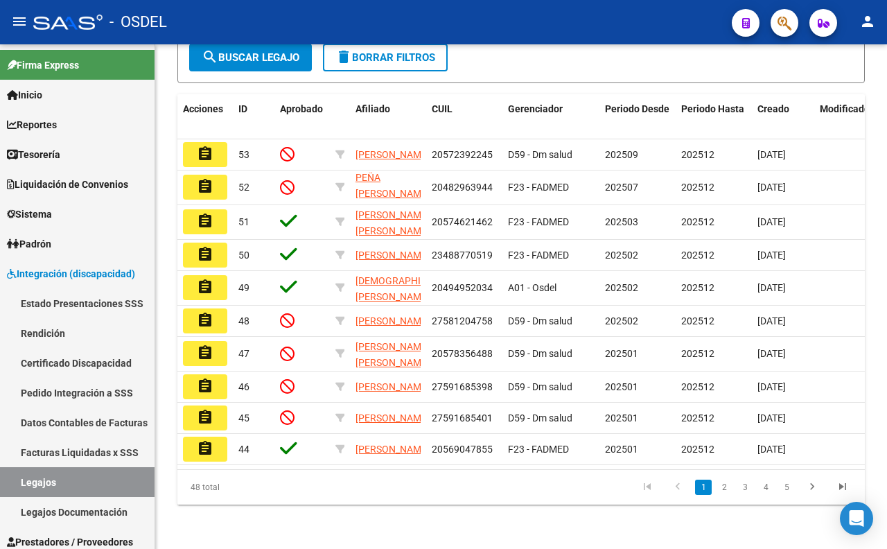
click at [605, 23] on div "- OSDEL" at bounding box center [376, 22] width 687 height 30
click at [482, 504] on div "48 total 1 2 3 4 5" at bounding box center [520, 487] width 687 height 35
click at [109, 457] on link "Facturas Liquidadas x SSS" at bounding box center [77, 452] width 154 height 30
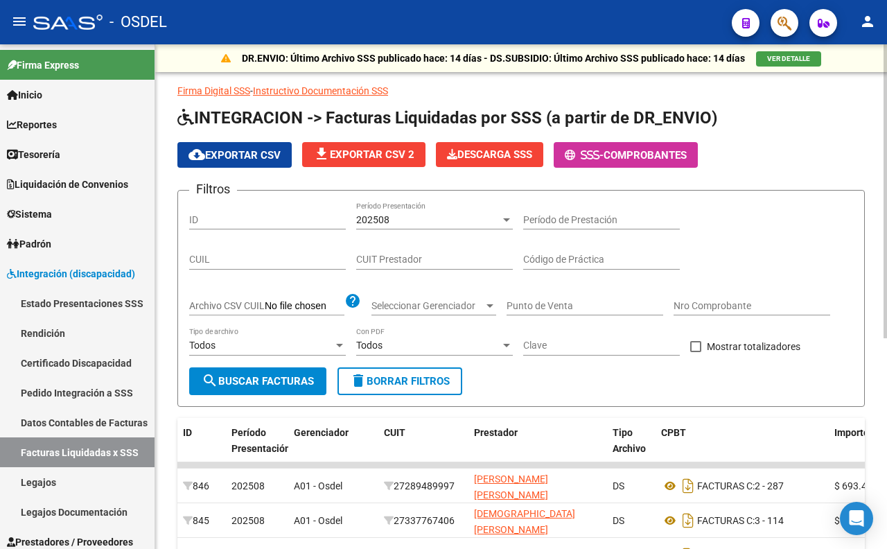
click at [220, 272] on div "CUIL" at bounding box center [267, 261] width 157 height 39
click at [225, 260] on input "CUIL" at bounding box center [267, 259] width 157 height 12
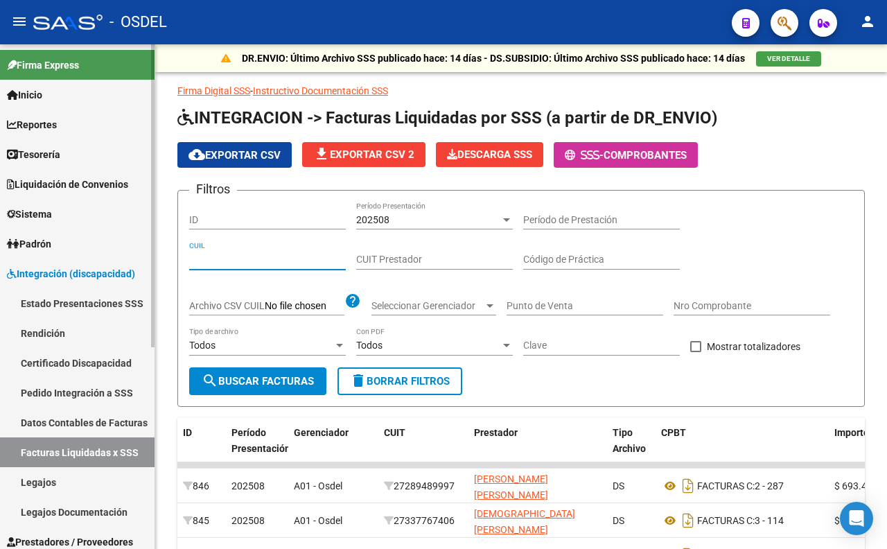
click at [45, 120] on span "Reportes" at bounding box center [32, 124] width 50 height 15
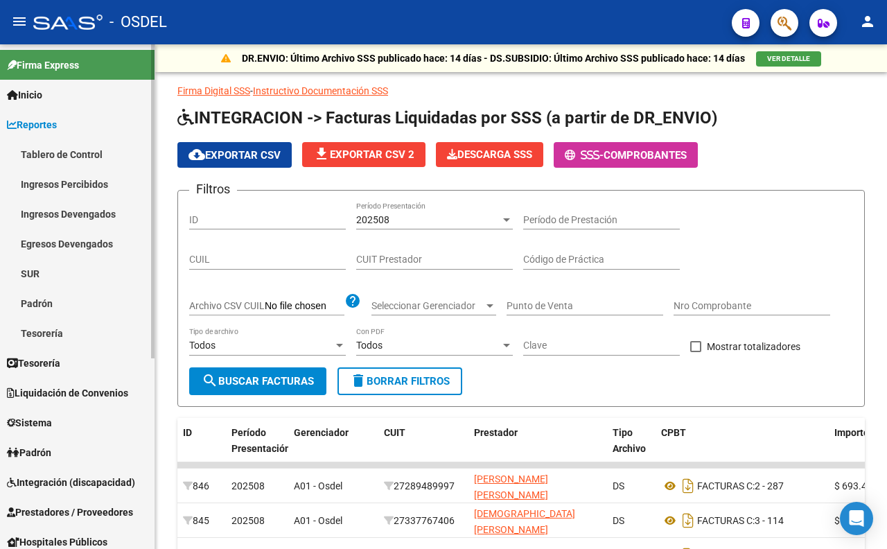
click at [96, 162] on link "Tablero de Control" at bounding box center [77, 154] width 154 height 30
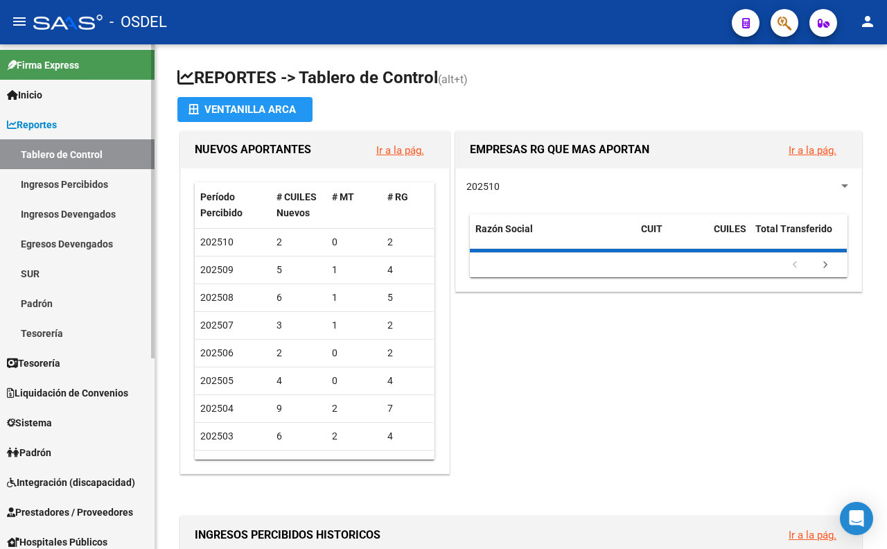
click at [96, 182] on link "Ingresos Percibidos" at bounding box center [77, 184] width 154 height 30
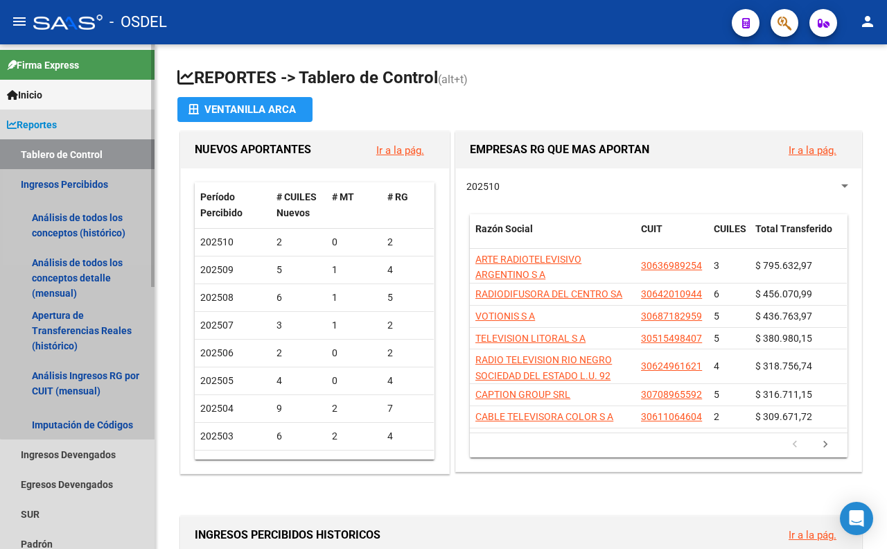
click at [98, 185] on link "Ingresos Percibidos" at bounding box center [77, 184] width 154 height 30
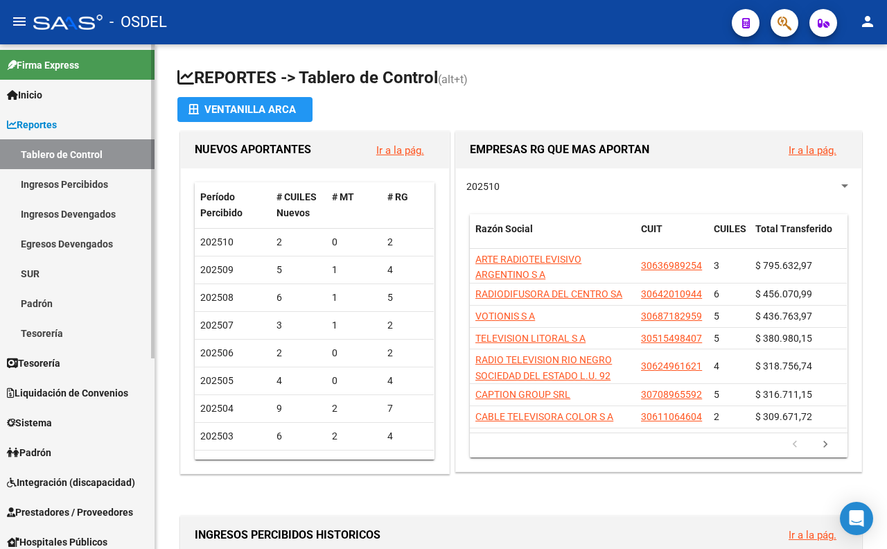
click at [28, 301] on link "Padrón" at bounding box center [77, 303] width 154 height 30
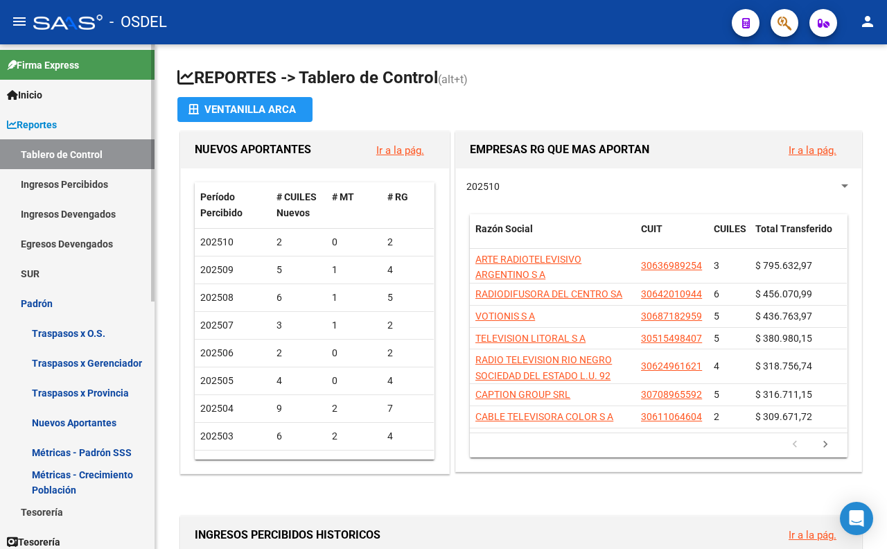
click at [64, 337] on link "Traspasos x O.S." at bounding box center [77, 333] width 154 height 30
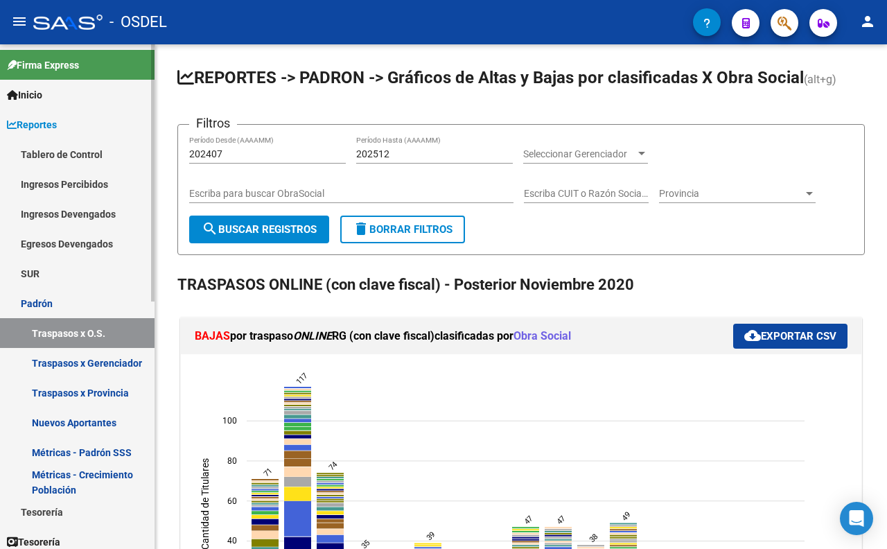
click at [83, 364] on link "Traspasos x Gerenciador" at bounding box center [77, 363] width 154 height 30
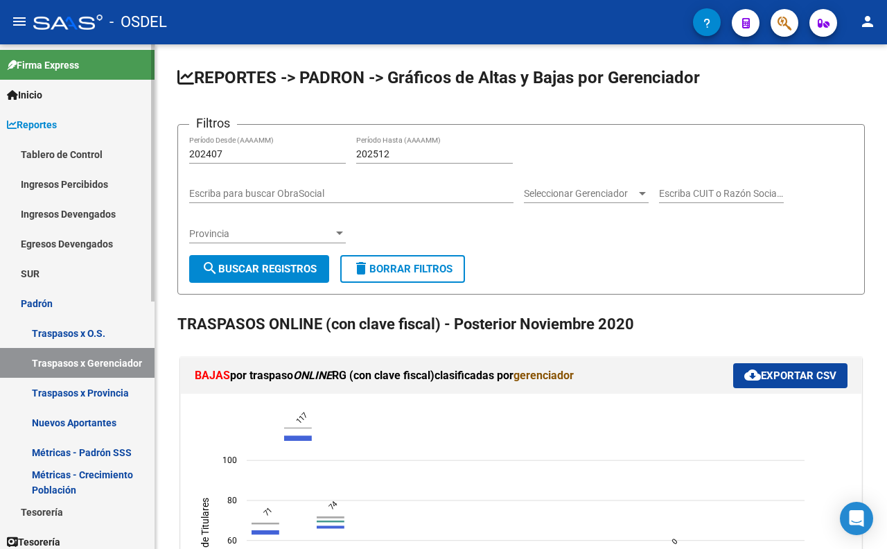
click at [89, 396] on link "Traspasos x Provincia" at bounding box center [77, 392] width 154 height 30
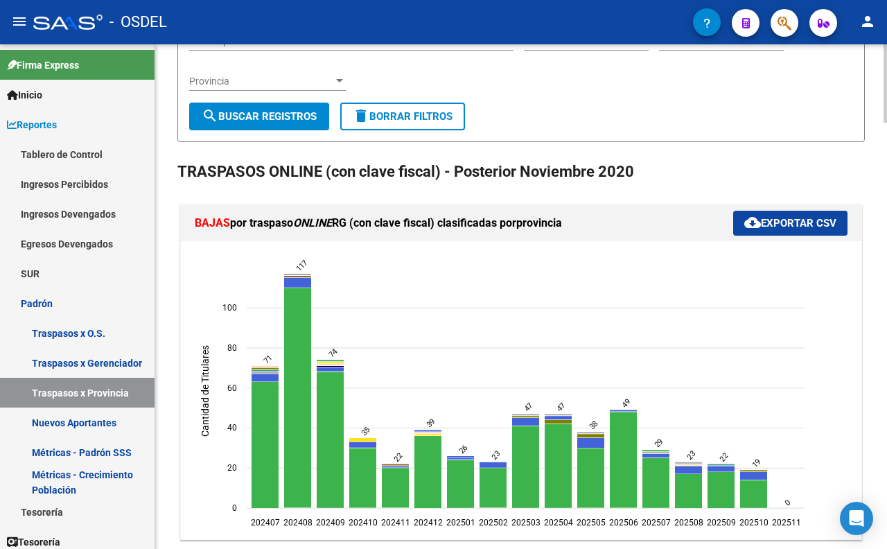
scroll to position [154, 0]
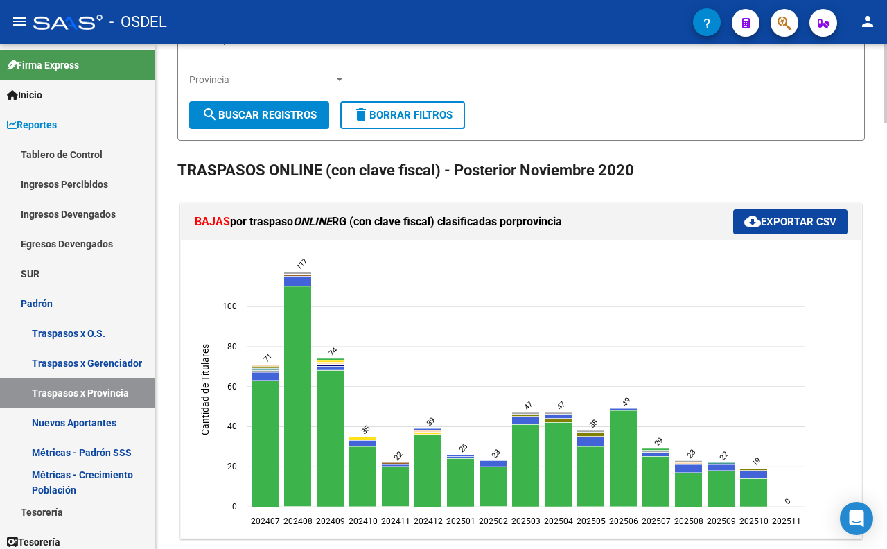
click at [493, 453] on text "23" at bounding box center [495, 454] width 12 height 12
click at [783, 33] on span "button" at bounding box center [784, 23] width 14 height 28
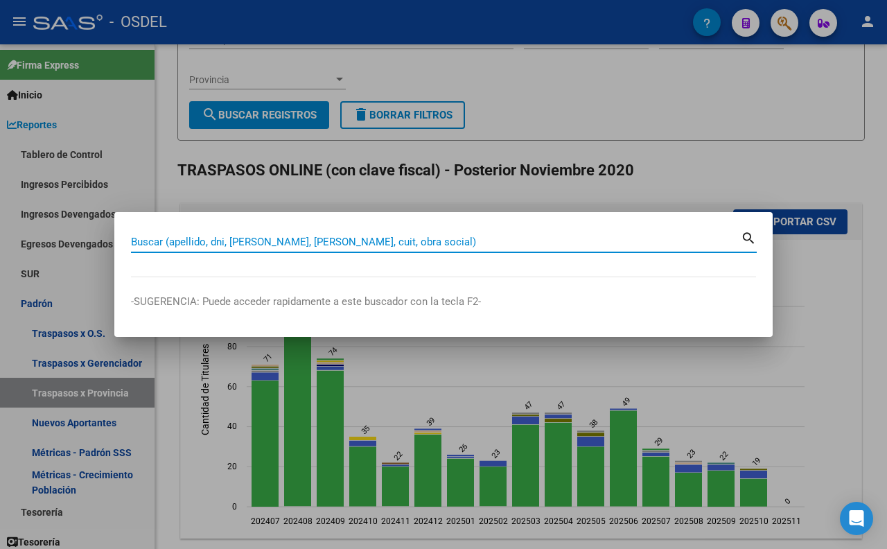
click at [549, 237] on input "Buscar (apellido, dni, [PERSON_NAME], [PERSON_NAME], cuit, obra social)" at bounding box center [435, 241] width 609 height 12
type input "karral"
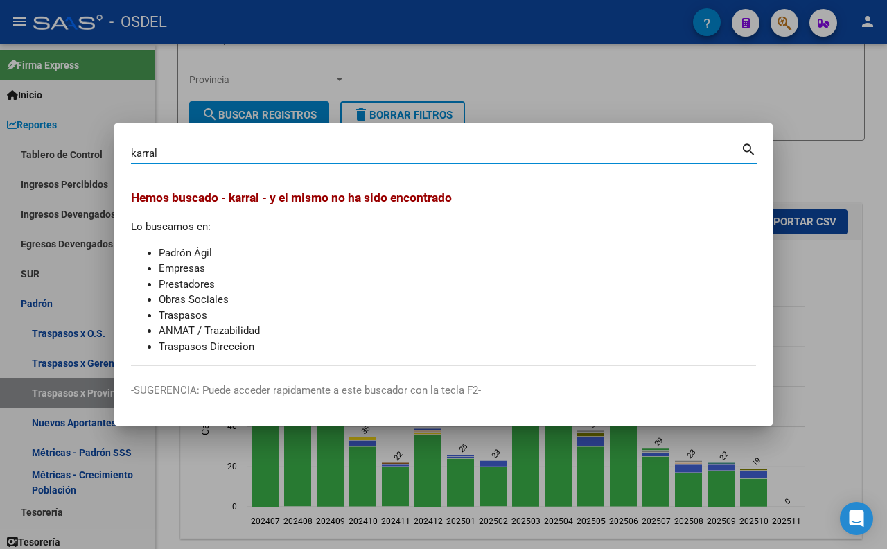
click at [535, 98] on div at bounding box center [443, 274] width 887 height 549
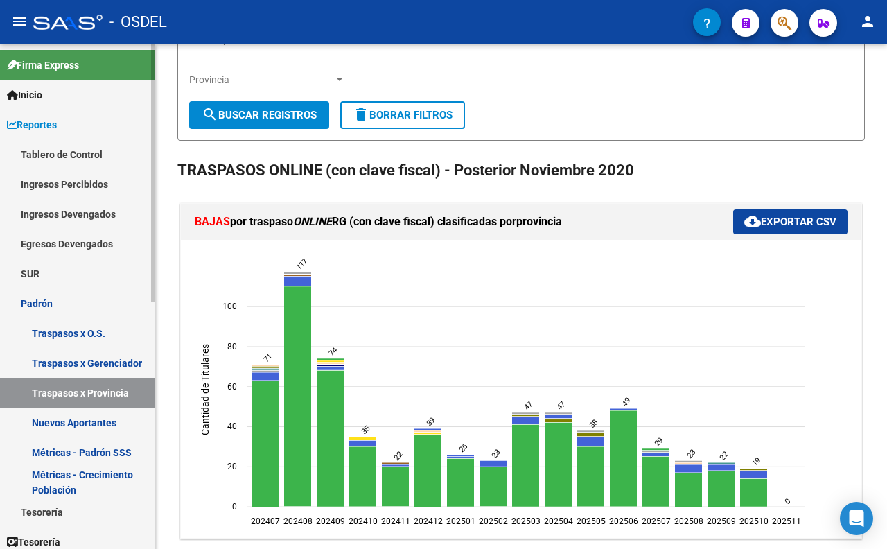
click at [81, 305] on link "Padrón" at bounding box center [77, 303] width 154 height 30
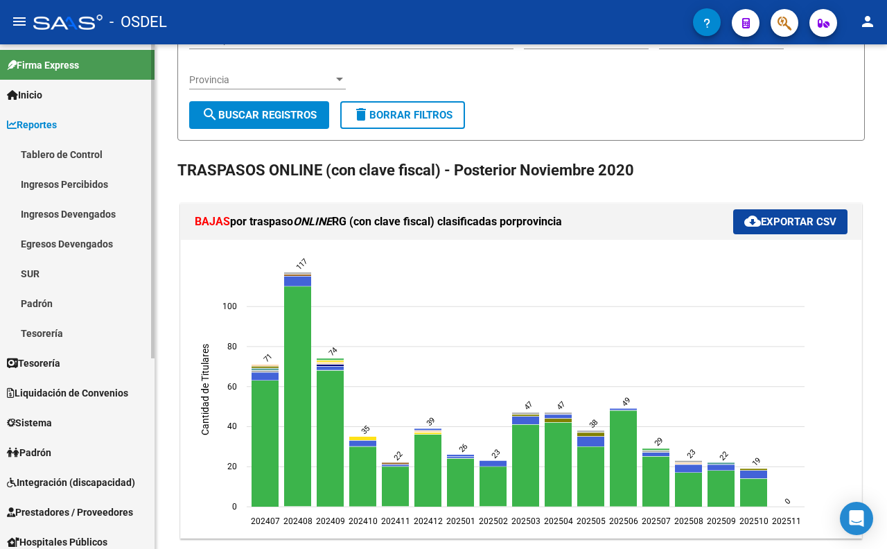
click at [78, 309] on link "Padrón" at bounding box center [77, 303] width 154 height 30
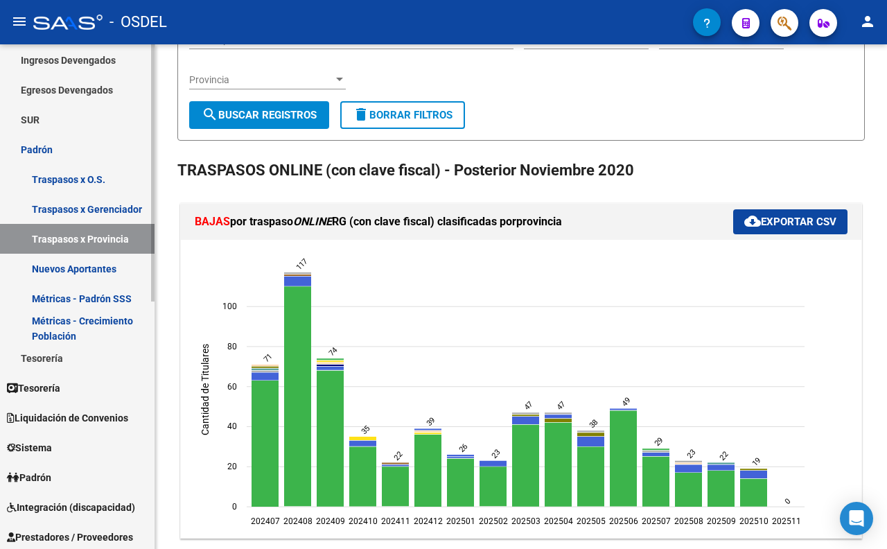
scroll to position [231, 0]
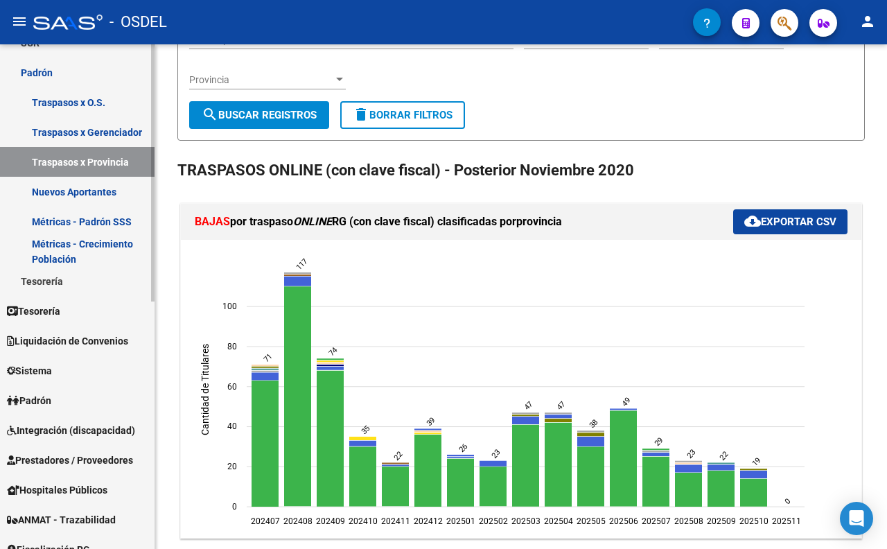
click at [72, 390] on link "Padrón" at bounding box center [77, 400] width 154 height 30
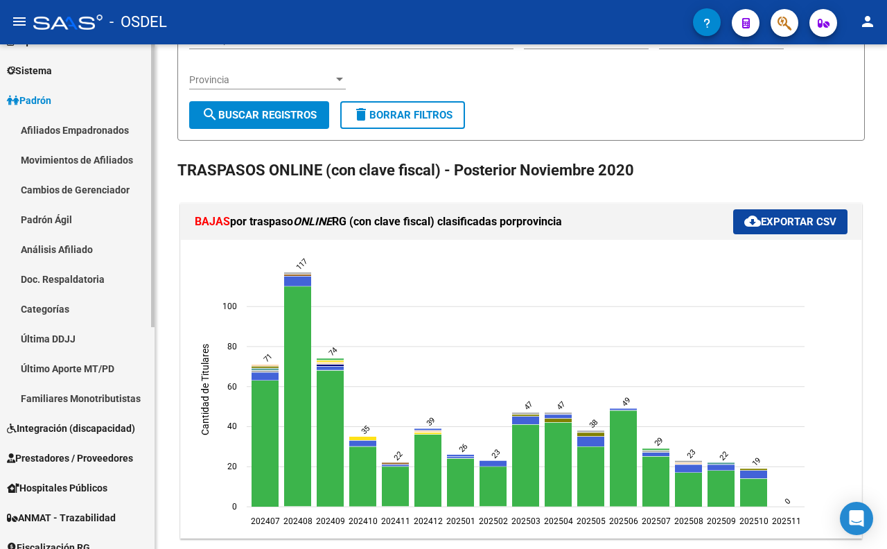
scroll to position [77, 0]
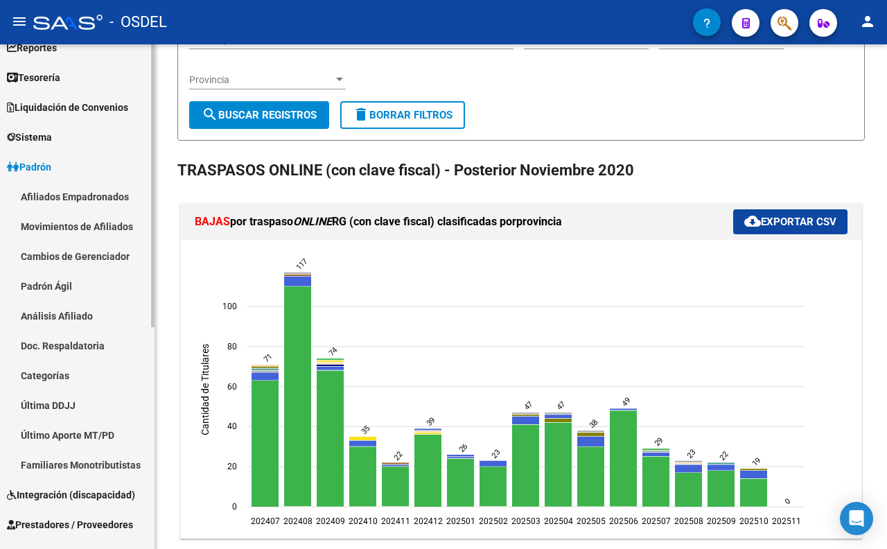
click at [65, 197] on link "Afiliados Empadronados" at bounding box center [77, 196] width 154 height 30
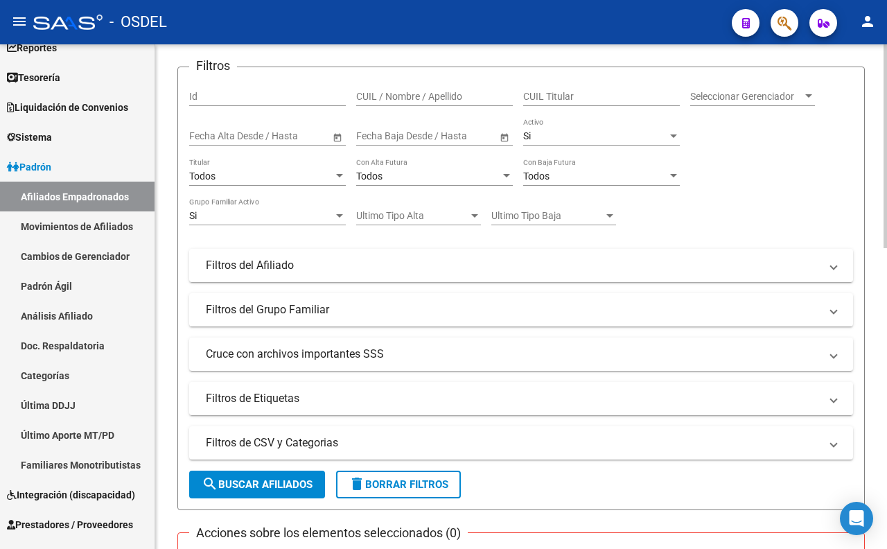
click at [458, 99] on input "CUIL / Nombre / Apellido" at bounding box center [434, 97] width 157 height 12
type input "karral"
click at [278, 481] on span "search Buscar Afiliados" at bounding box center [257, 484] width 111 height 12
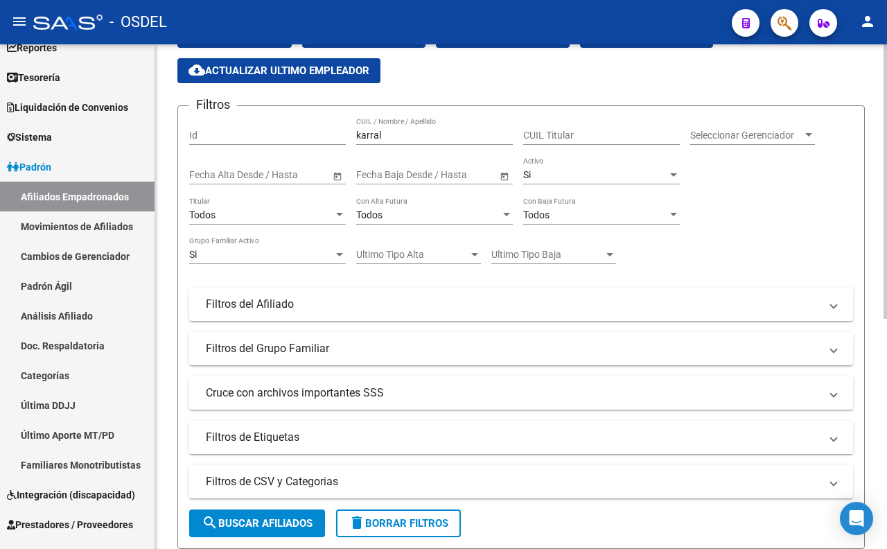
scroll to position [114, 0]
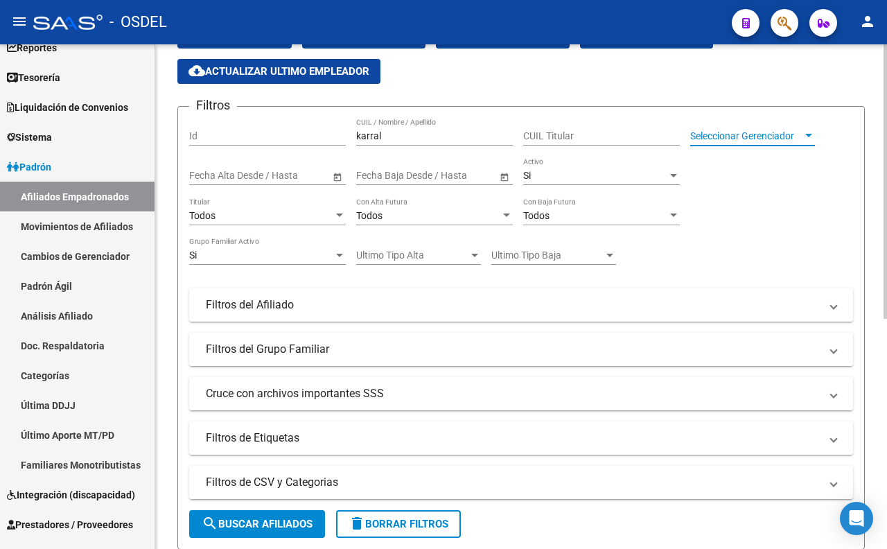
click at [765, 132] on span "Seleccionar Gerenciador" at bounding box center [746, 136] width 112 height 12
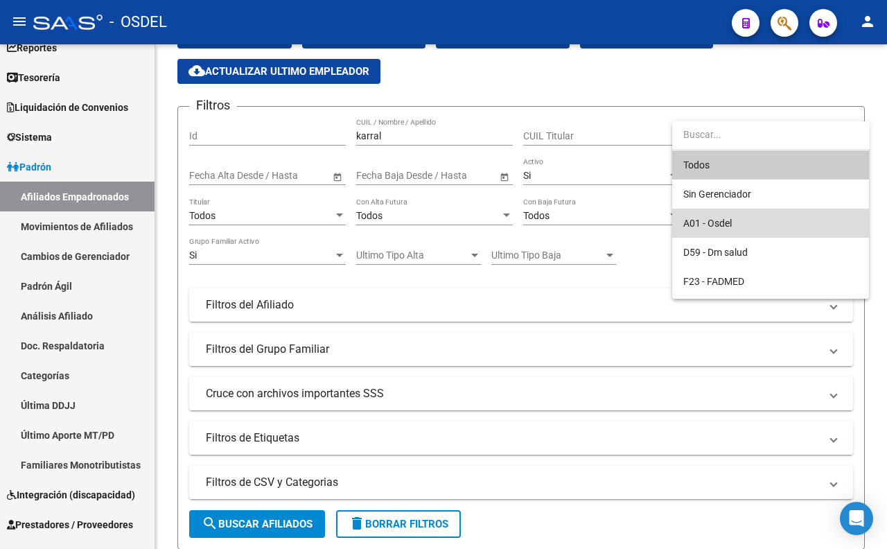
click at [737, 215] on span "A01 - Osdel" at bounding box center [770, 222] width 175 height 29
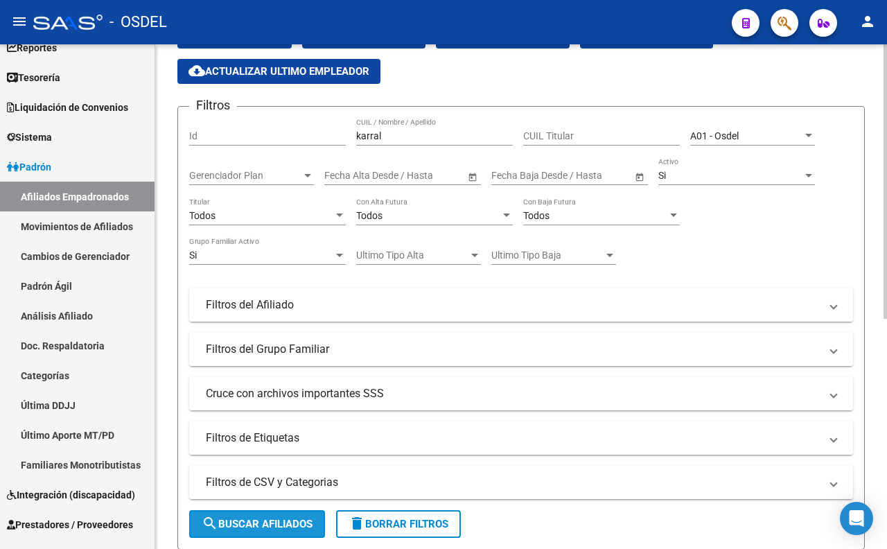
click at [280, 518] on span "search Buscar Afiliados" at bounding box center [257, 523] width 111 height 12
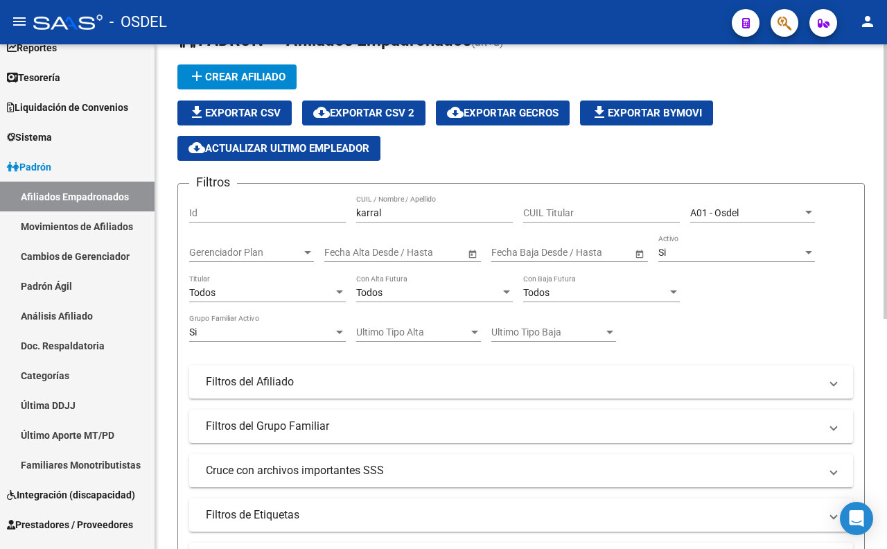
scroll to position [0, 0]
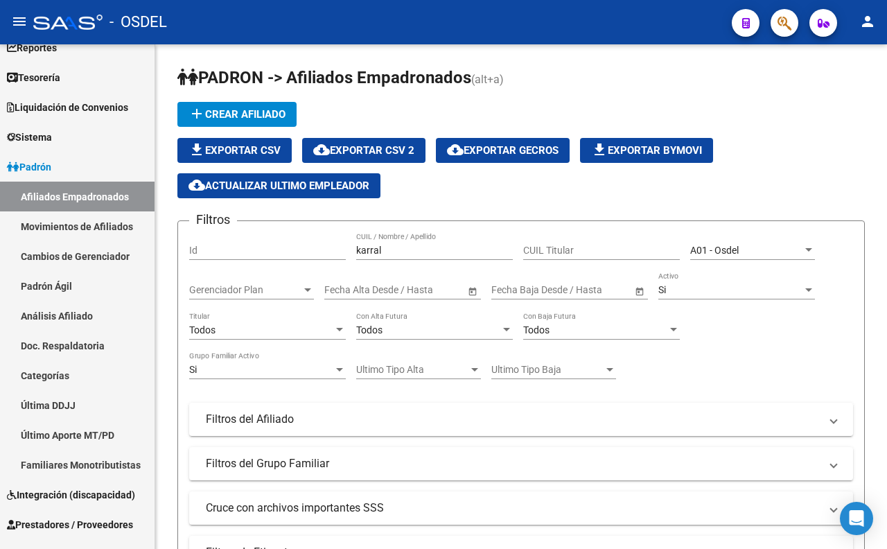
click at [777, 28] on icon "button" at bounding box center [784, 23] width 14 height 16
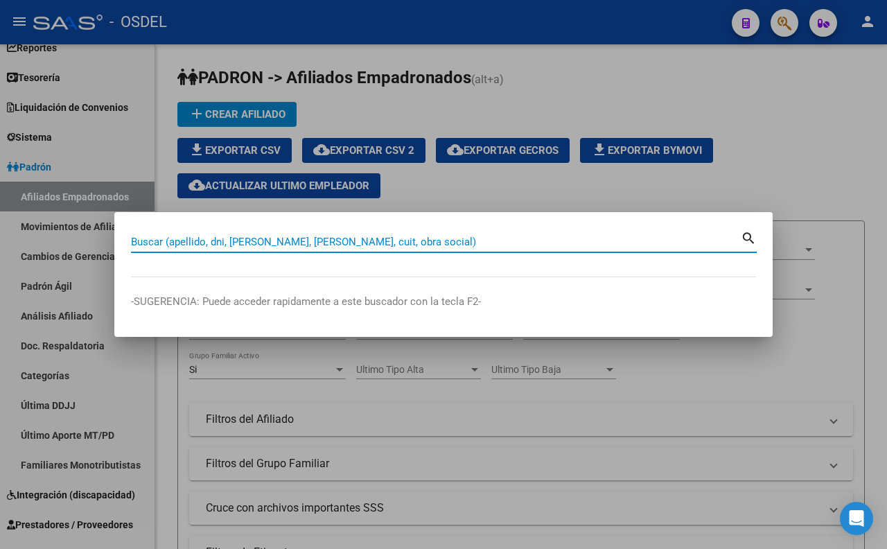
click at [569, 237] on input "Buscar (apellido, dni, [PERSON_NAME], [PERSON_NAME], cuit, obra social)" at bounding box center [435, 241] width 609 height 12
type input "costa"
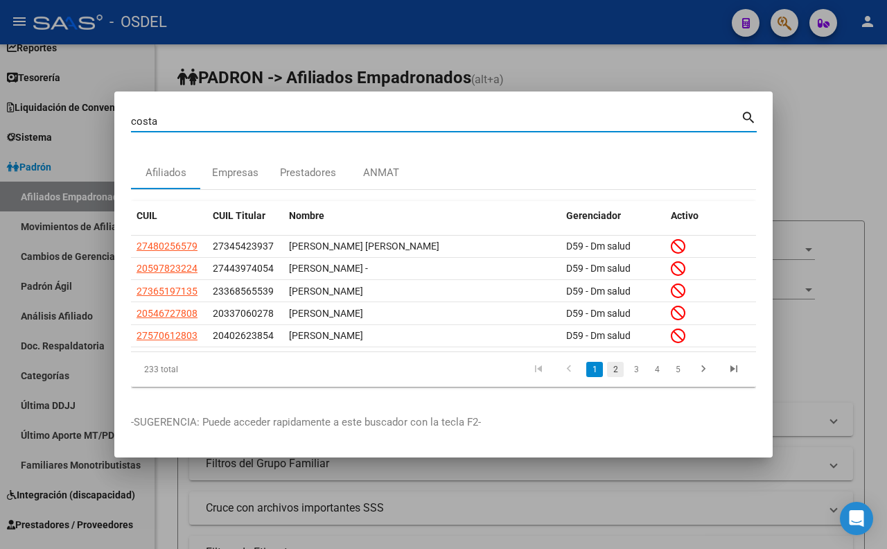
click at [613, 374] on link "2" at bounding box center [615, 369] width 17 height 15
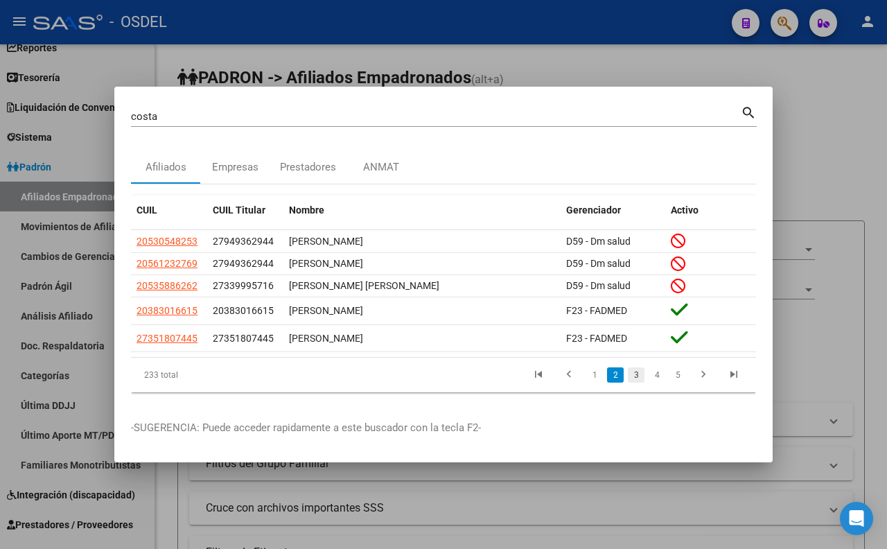
click at [634, 376] on link "3" at bounding box center [636, 374] width 17 height 15
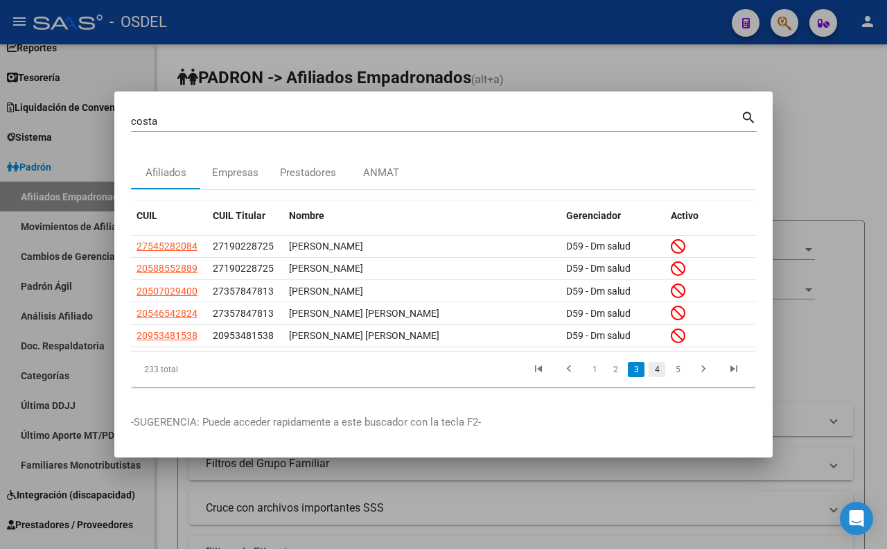
click at [655, 375] on link "4" at bounding box center [656, 369] width 17 height 15
click at [659, 374] on link "5" at bounding box center [656, 369] width 17 height 15
click at [661, 371] on link "6" at bounding box center [656, 369] width 17 height 15
click at [657, 372] on link "7" at bounding box center [656, 369] width 17 height 15
click at [657, 372] on link "8" at bounding box center [656, 369] width 17 height 15
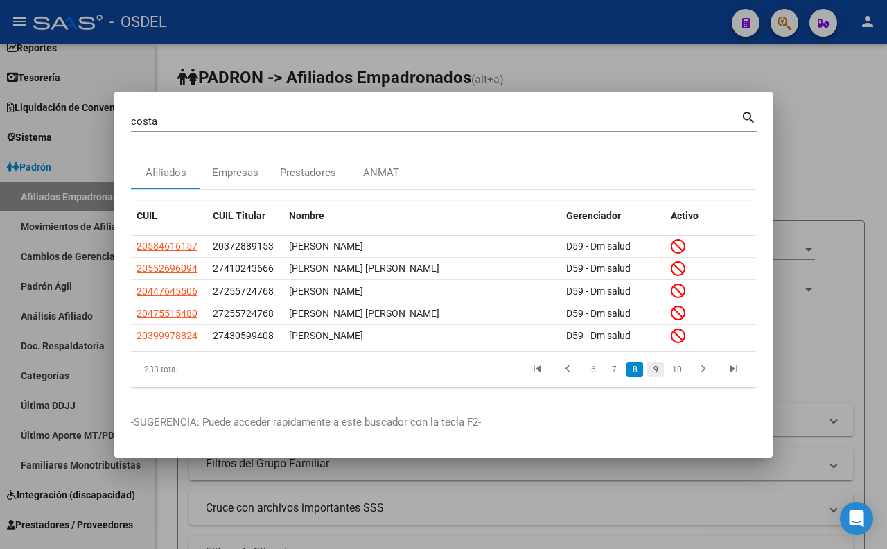
click at [657, 371] on link "9" at bounding box center [655, 369] width 17 height 15
click at [657, 371] on link "10" at bounding box center [655, 369] width 18 height 15
click at [657, 372] on link "11" at bounding box center [655, 369] width 18 height 15
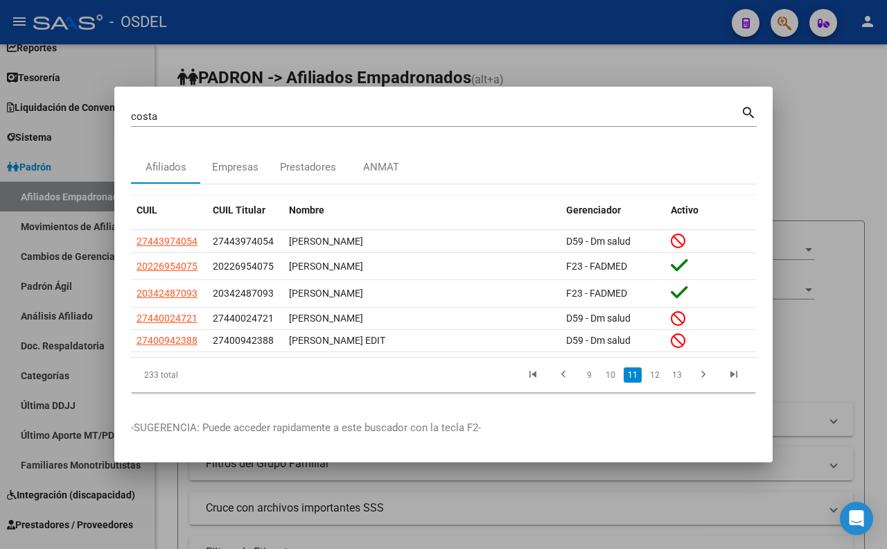
click at [657, 372] on link "12" at bounding box center [655, 374] width 18 height 15
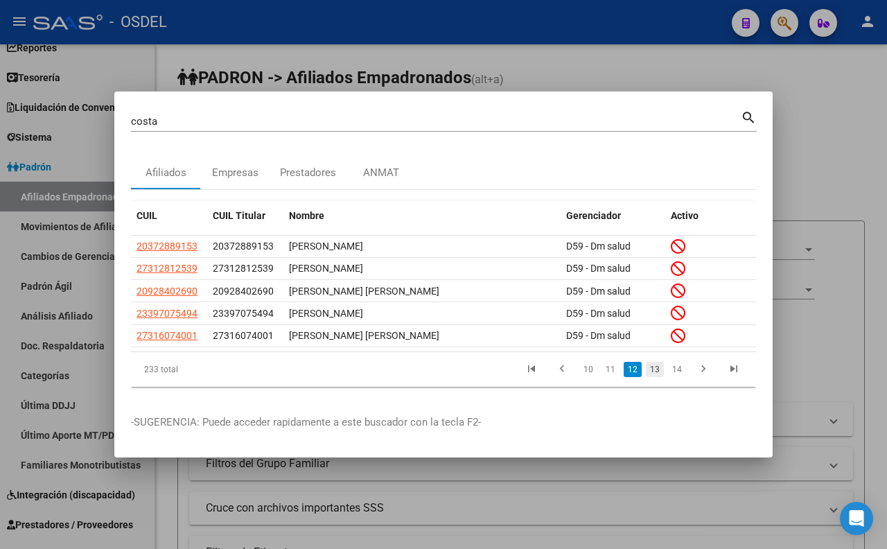
click at [657, 373] on link "13" at bounding box center [655, 369] width 18 height 15
click at [657, 373] on link "14" at bounding box center [655, 369] width 18 height 15
click at [660, 372] on link "15" at bounding box center [655, 369] width 18 height 15
click at [660, 372] on link "16" at bounding box center [655, 369] width 18 height 15
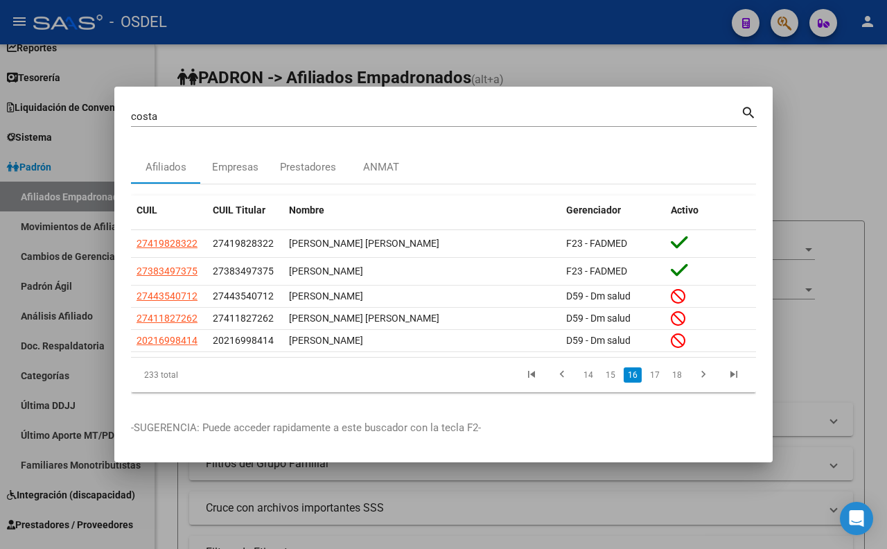
click at [660, 372] on link "17" at bounding box center [655, 374] width 18 height 15
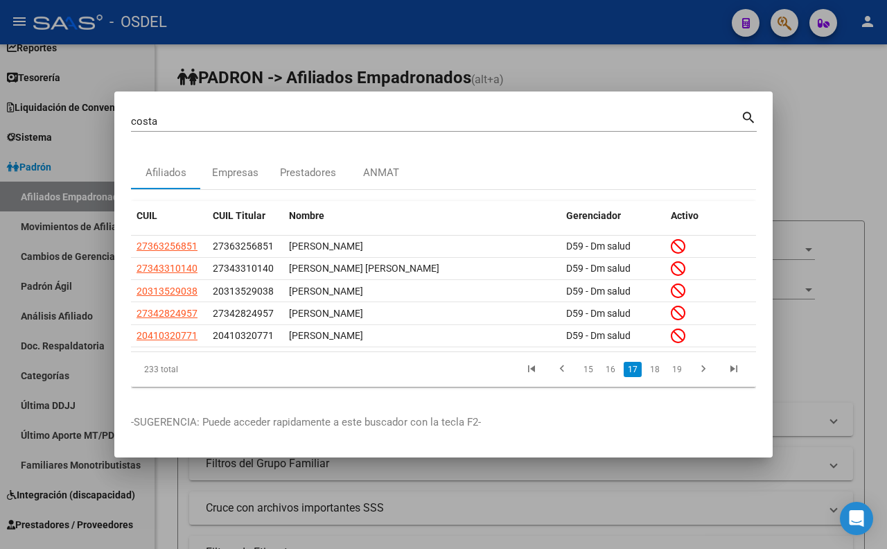
click at [714, 64] on div at bounding box center [443, 274] width 887 height 549
